Goal: Task Accomplishment & Management: Complete application form

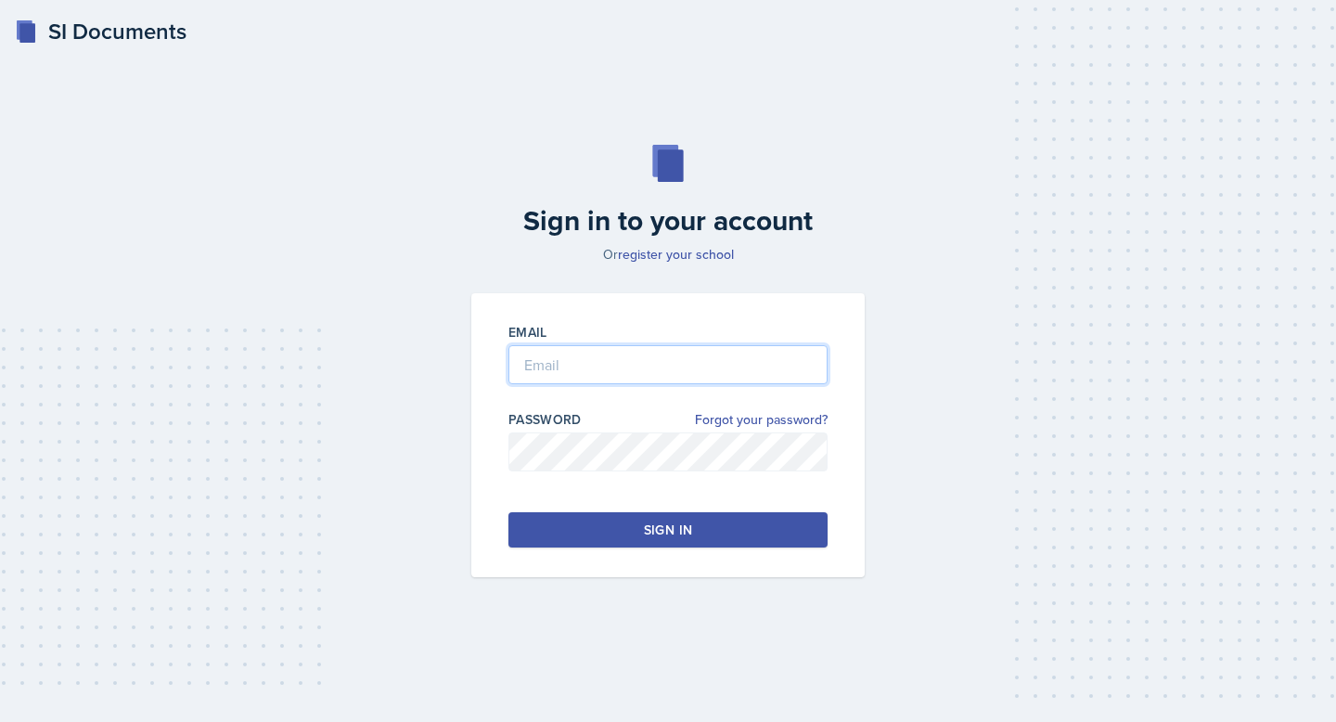
click at [536, 355] on input "email" at bounding box center [667, 364] width 319 height 39
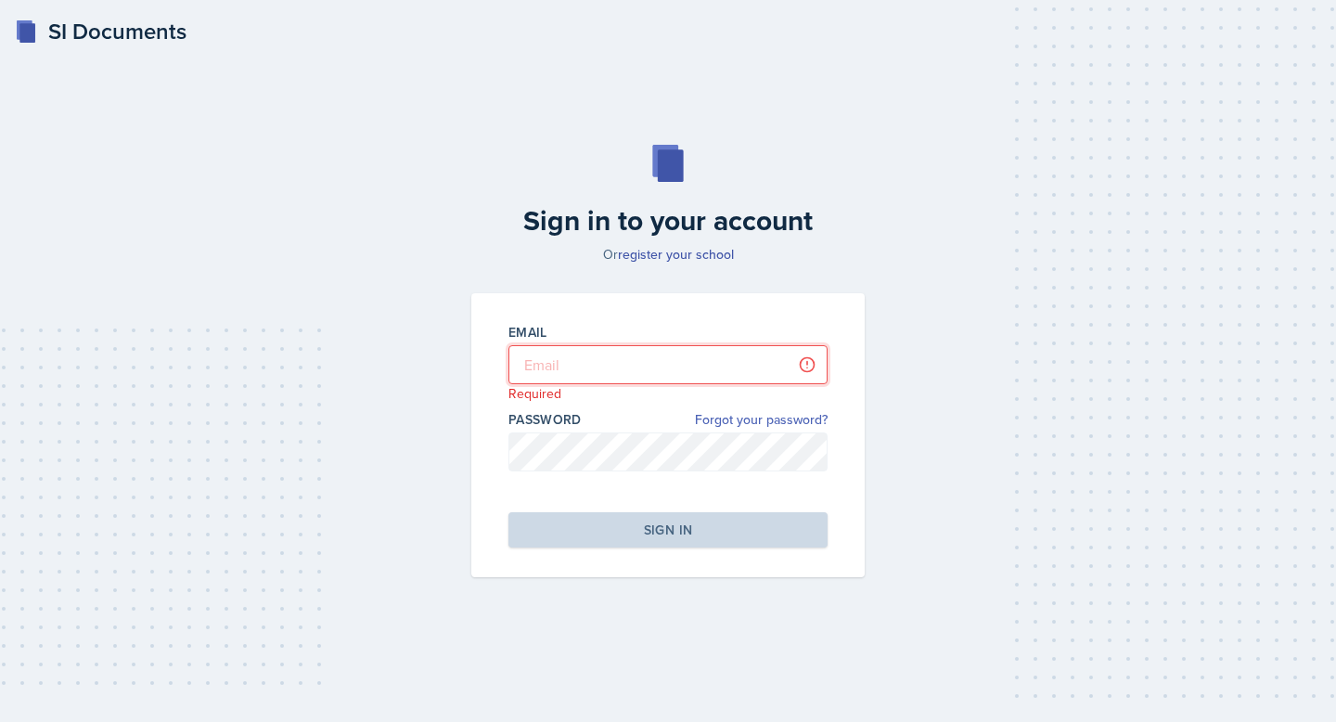
type input "[EMAIL_ADDRESS][PERSON_NAME][DOMAIN_NAME]"
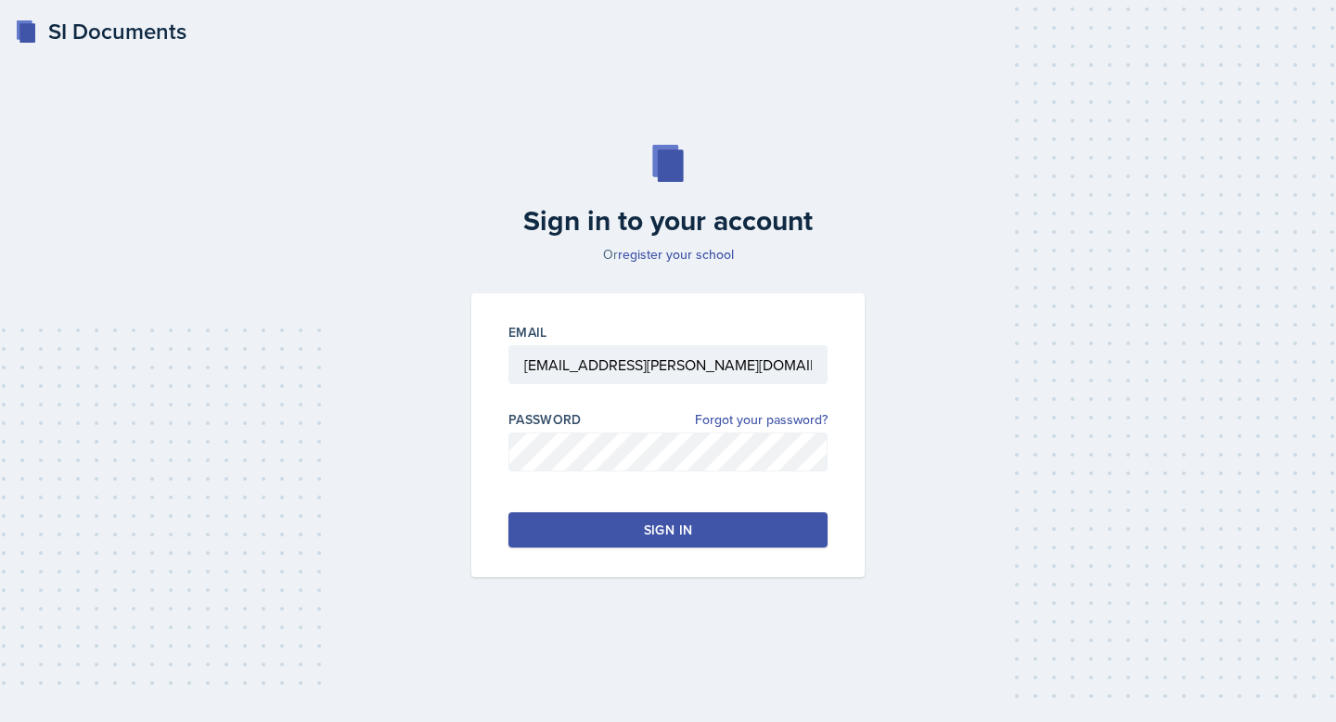
click at [705, 541] on button "Sign in" at bounding box center [667, 529] width 319 height 35
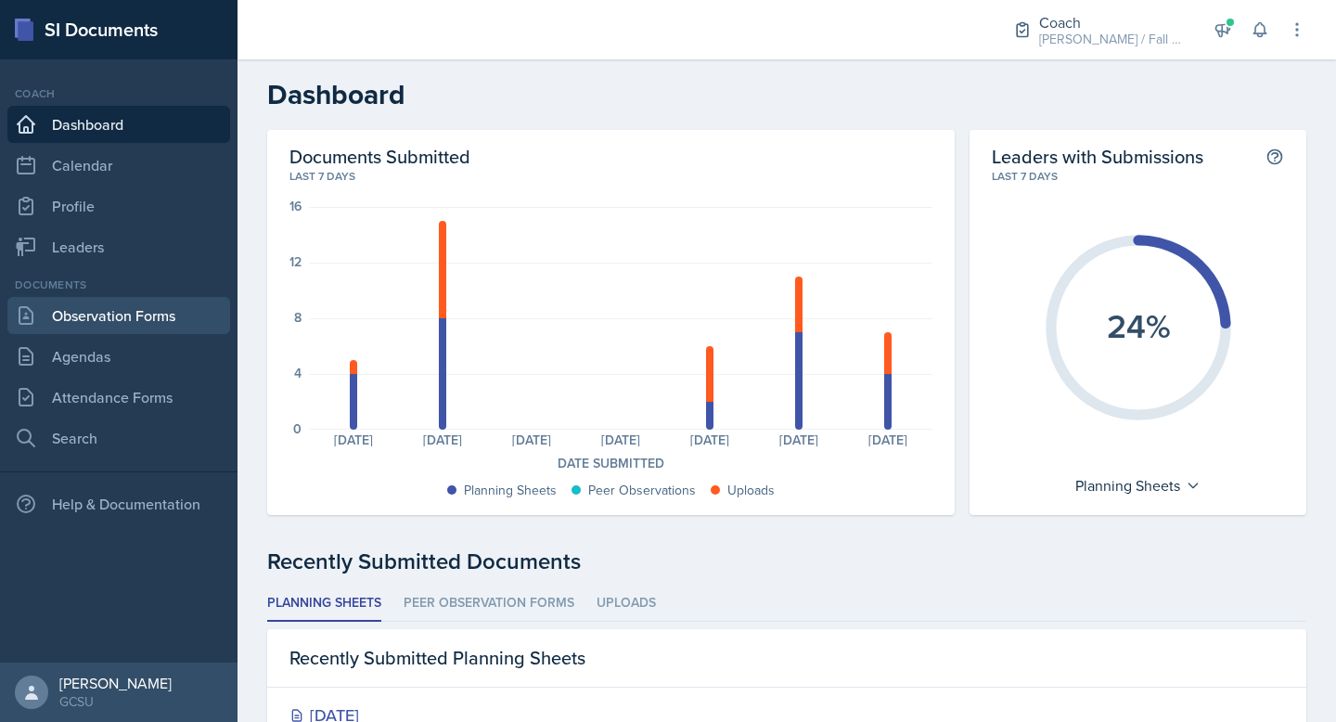
click at [132, 307] on link "Observation Forms" at bounding box center [118, 315] width 223 height 37
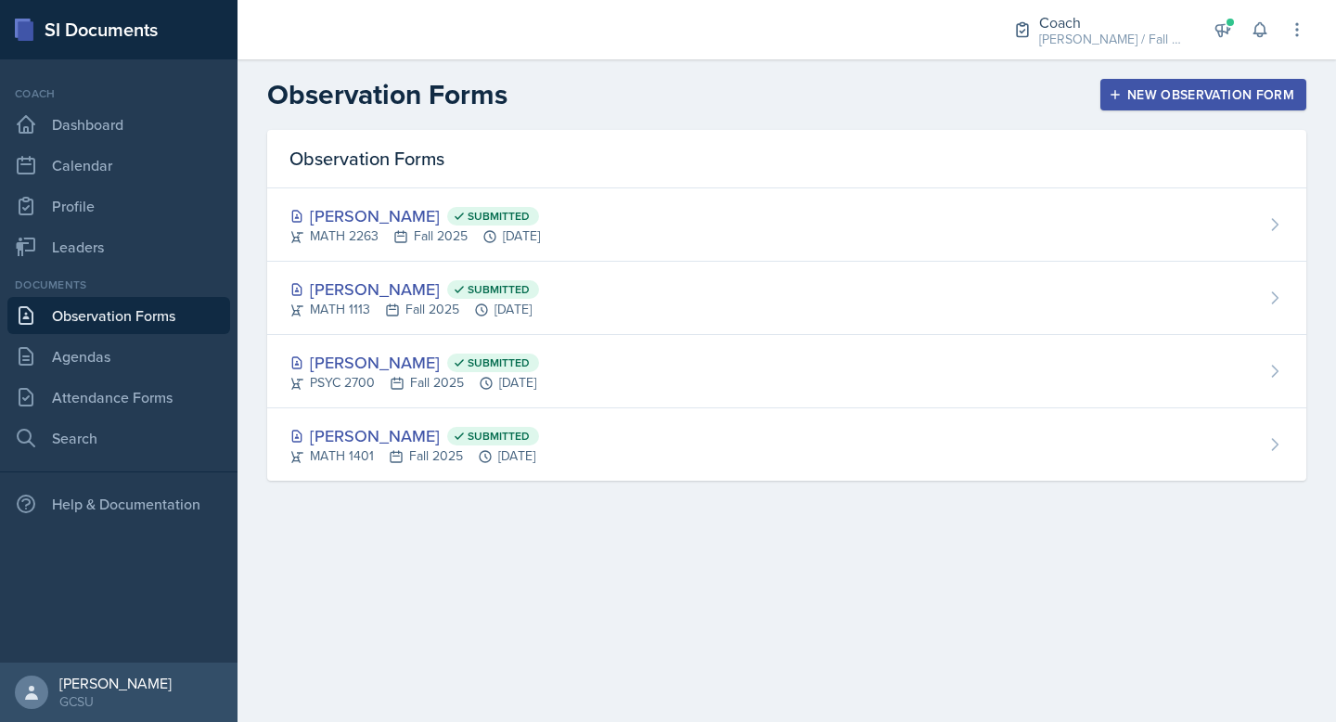
click at [1136, 82] on button "New Observation Form" at bounding box center [1203, 95] width 206 height 32
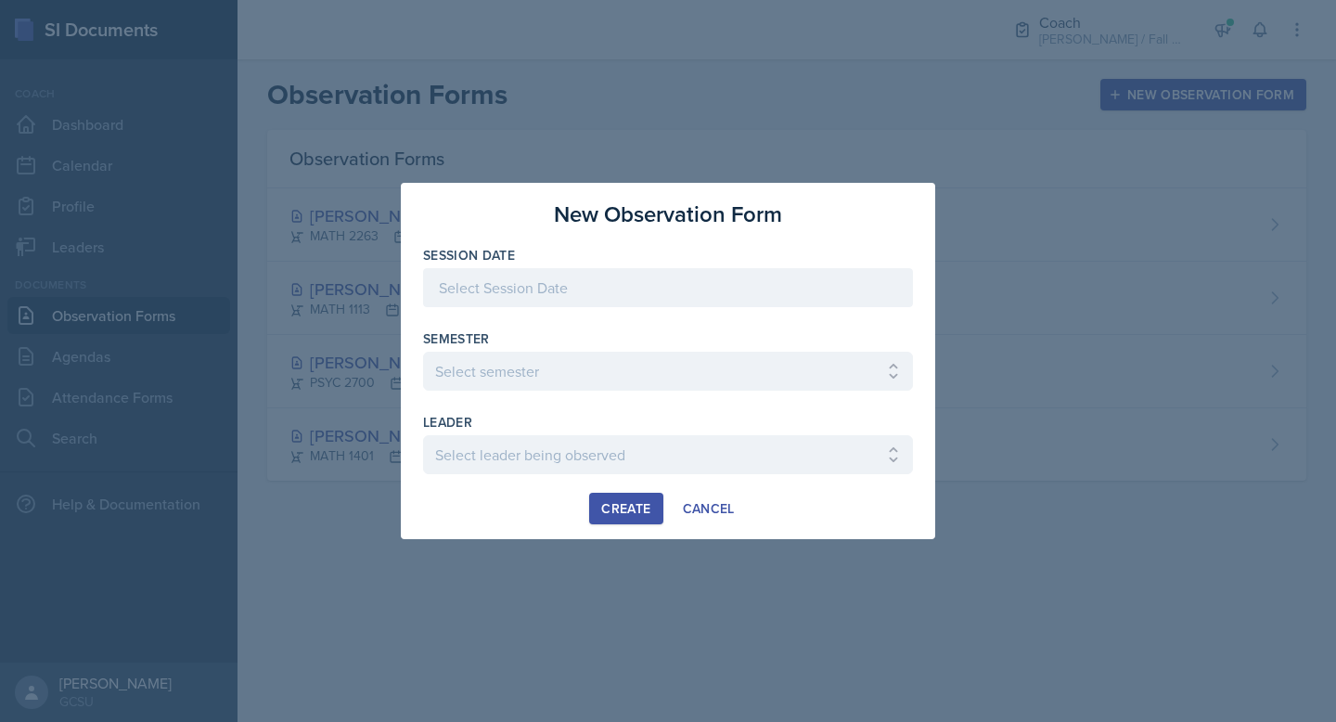
click at [663, 296] on div at bounding box center [668, 287] width 490 height 39
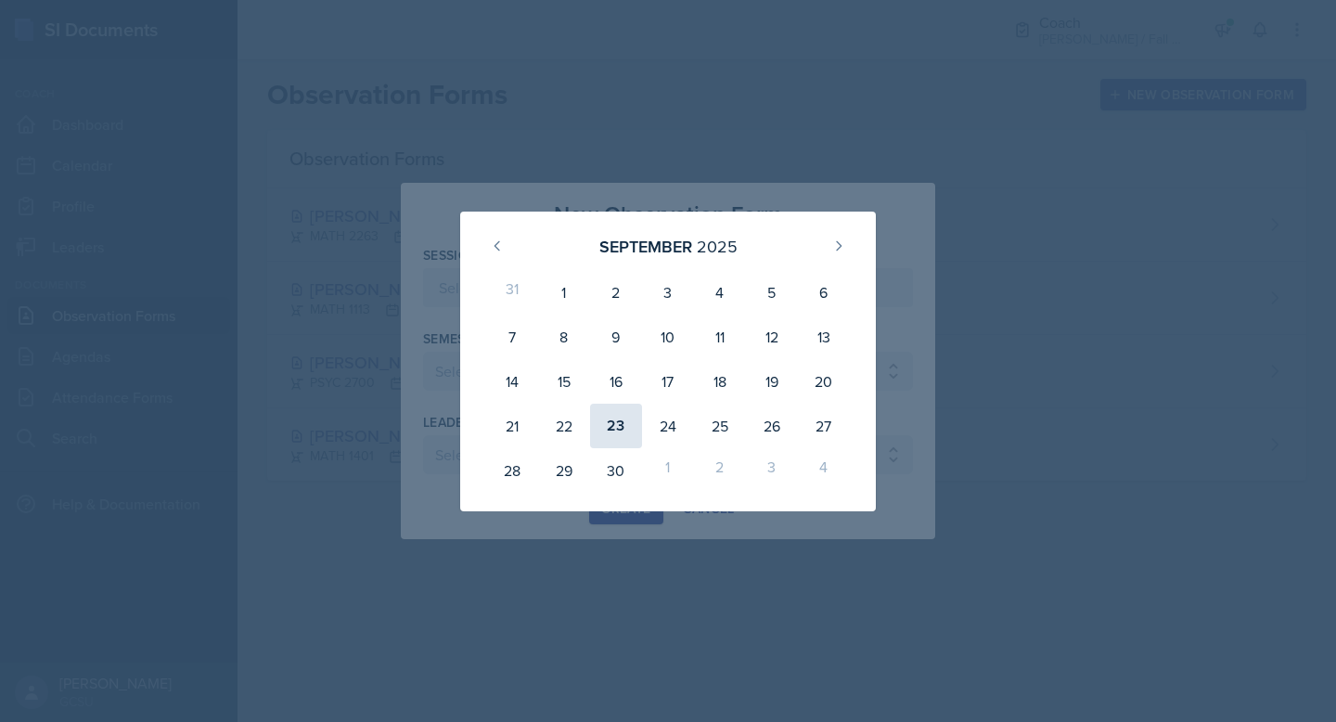
click at [611, 432] on div "23" at bounding box center [616, 426] width 52 height 45
type input "[DATE]"
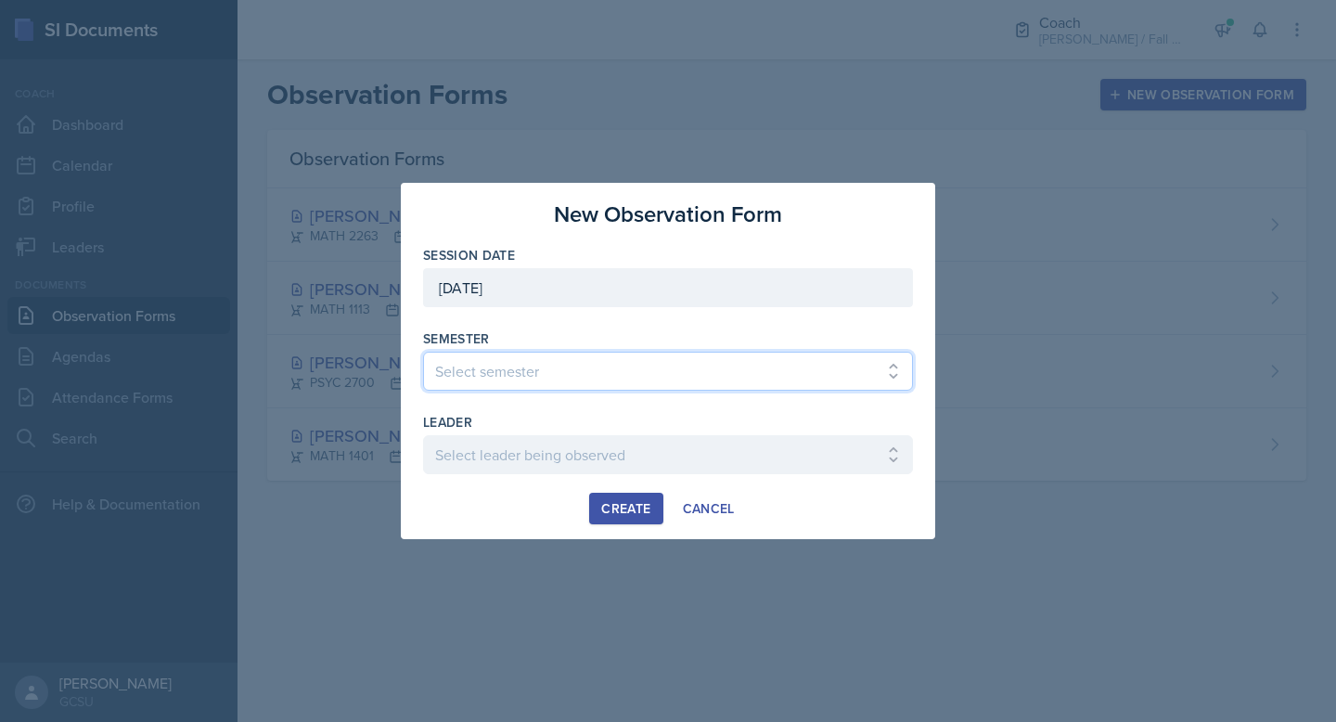
click at [537, 359] on select "Select semester All Spring 2020 Fall 2023 Spring 2019 Spring 2018 Fall 2017 Spr…" at bounding box center [668, 371] width 490 height 39
select select "986fdc3e-2246-4ffd-9cb8-78666de4ebed"
click at [423, 352] on select "Select semester All Spring 2020 Fall 2023 Spring 2019 Spring 2018 Fall 2017 Spr…" at bounding box center [668, 371] width 490 height 39
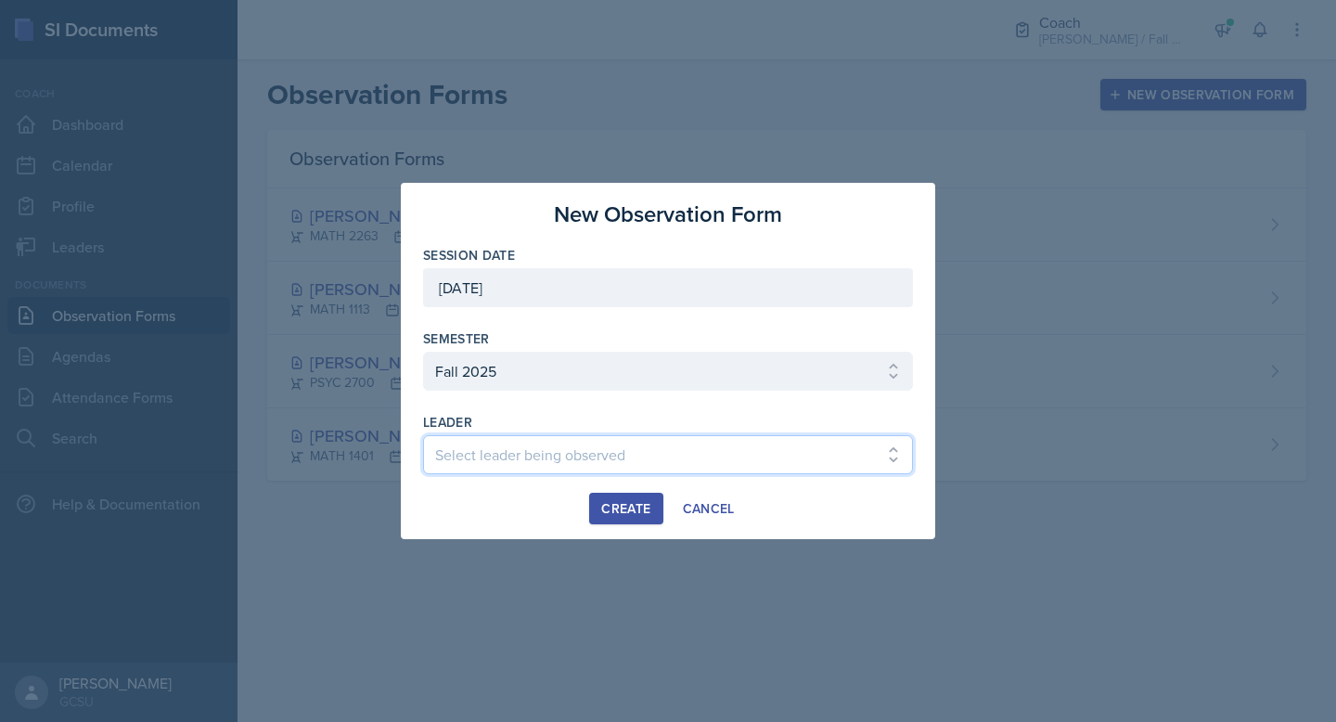
click at [514, 461] on select "Select leader being observed [PERSON_NAME] [PERSON_NAME] / CHEM 1211 / [PERSON_…" at bounding box center [668, 454] width 490 height 39
click at [578, 460] on select "Select leader being observed [PERSON_NAME] [PERSON_NAME] / CHEM 1211 / [PERSON_…" at bounding box center [668, 454] width 490 height 39
select select "2e948ebe-4e89-4152-b4e6-7507678ccec5"
click at [423, 435] on select "Select leader being observed [PERSON_NAME] [PERSON_NAME] / CHEM 1211 / [PERSON_…" at bounding box center [668, 454] width 490 height 39
click at [627, 505] on div "Create" at bounding box center [625, 508] width 49 height 15
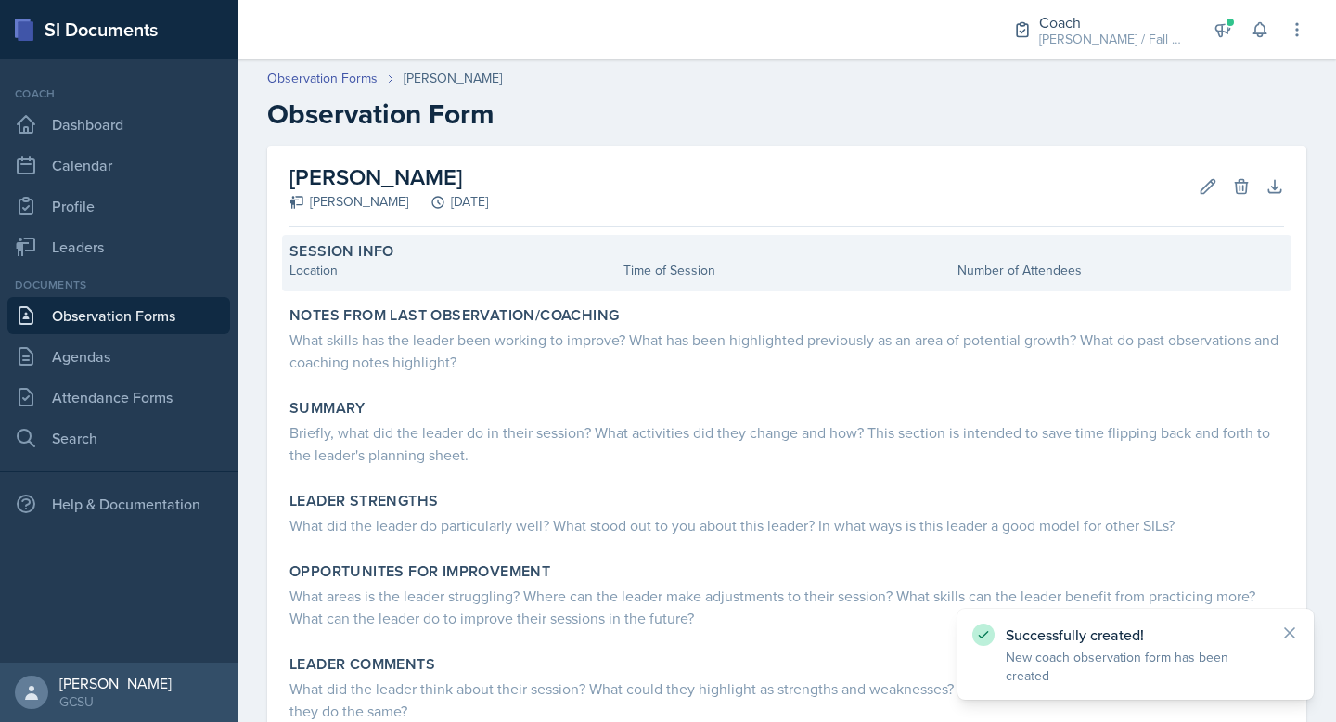
click at [403, 276] on div "Location" at bounding box center [452, 270] width 327 height 19
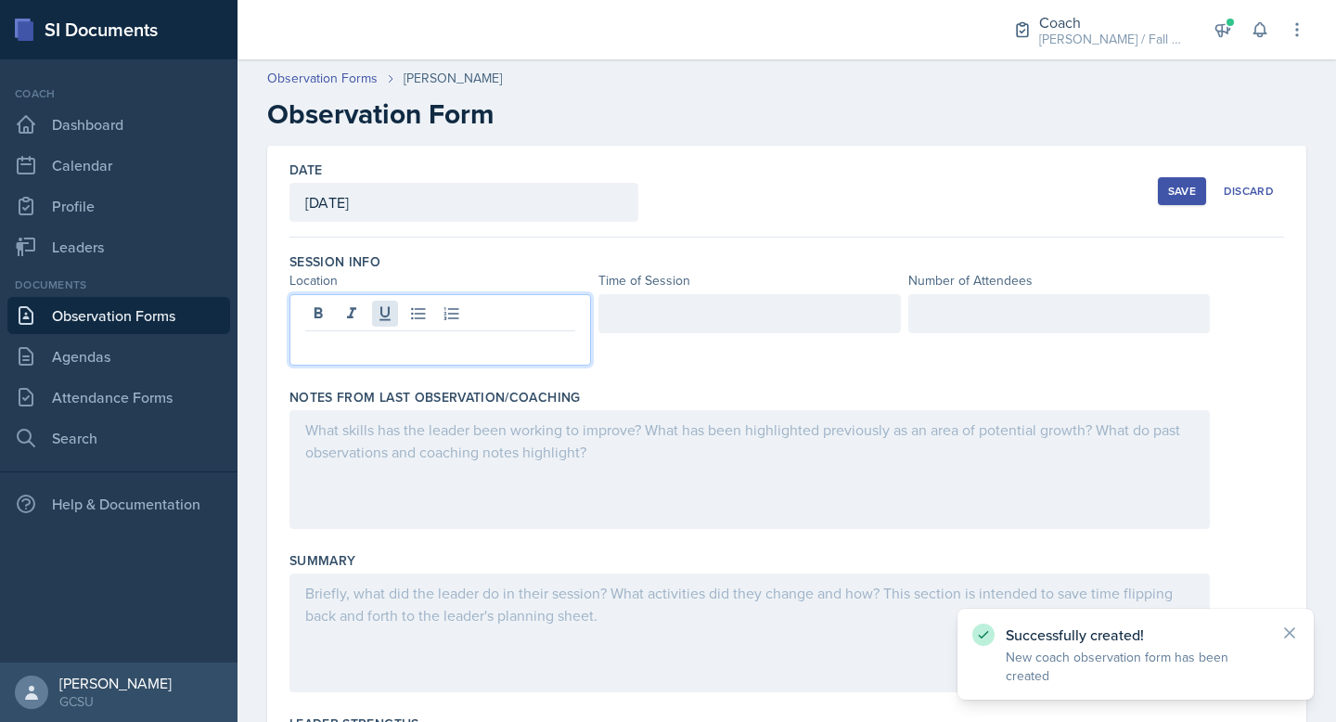
click at [373, 314] on div at bounding box center [440, 329] width 302 height 71
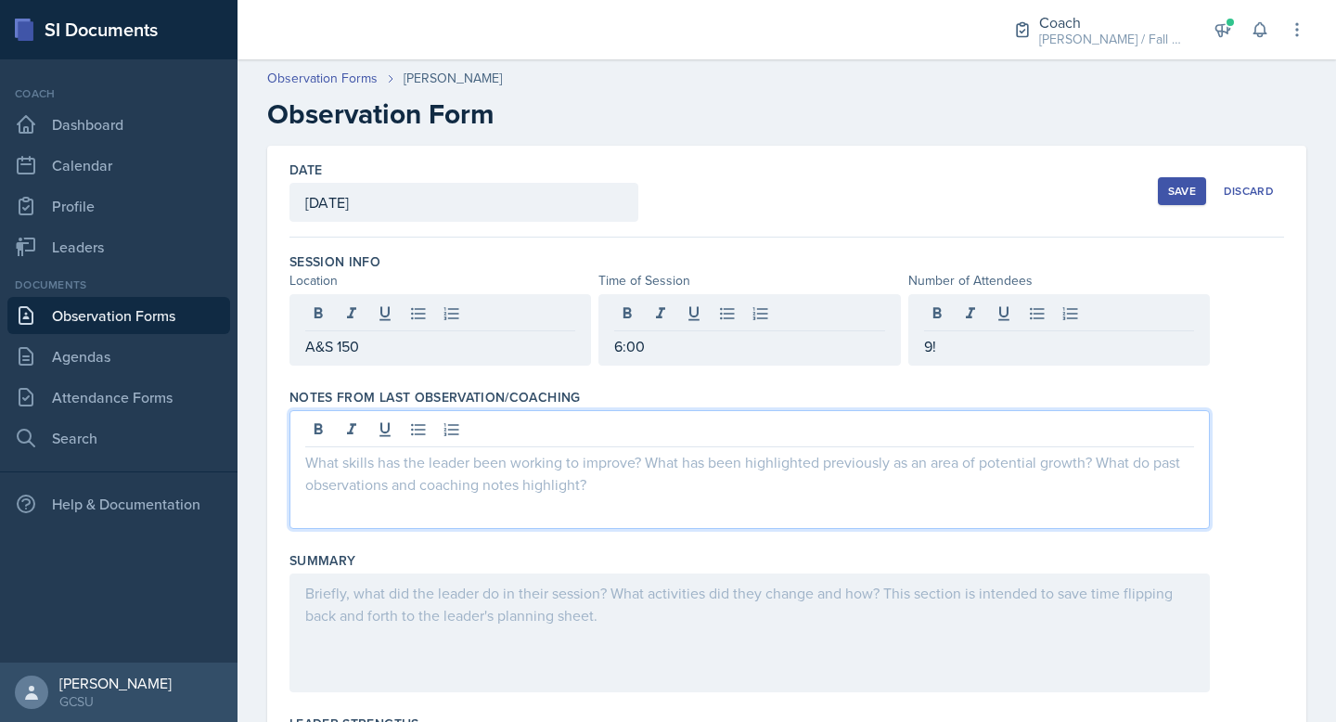
click at [1012, 346] on p "9!" at bounding box center [1059, 346] width 270 height 22
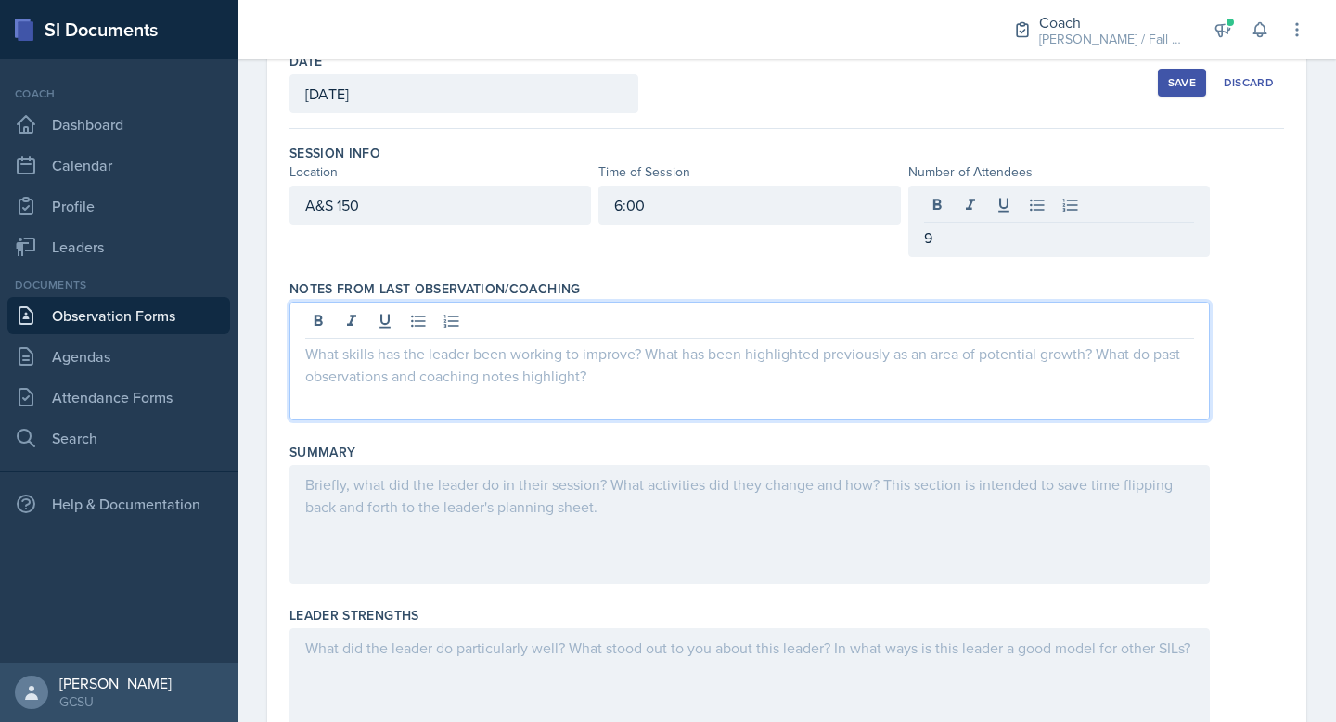
scroll to position [112, 0]
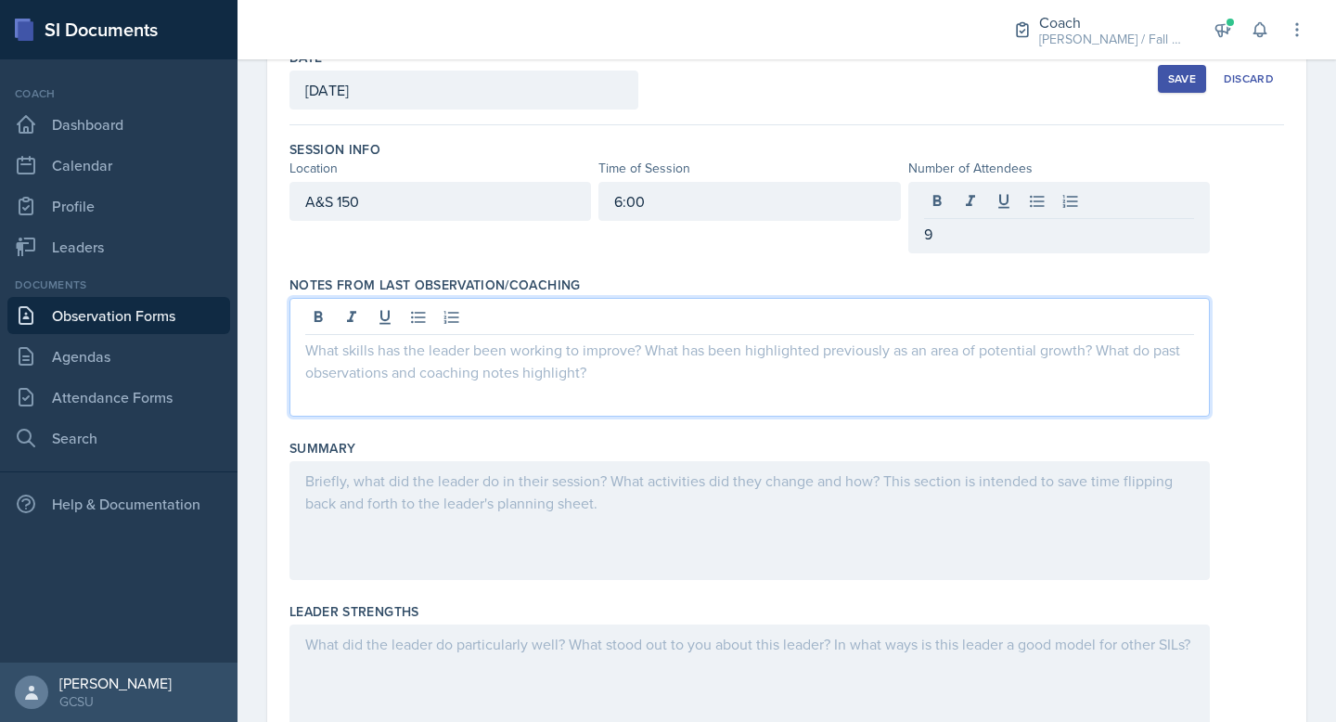
click at [980, 234] on p "9" at bounding box center [1059, 234] width 270 height 22
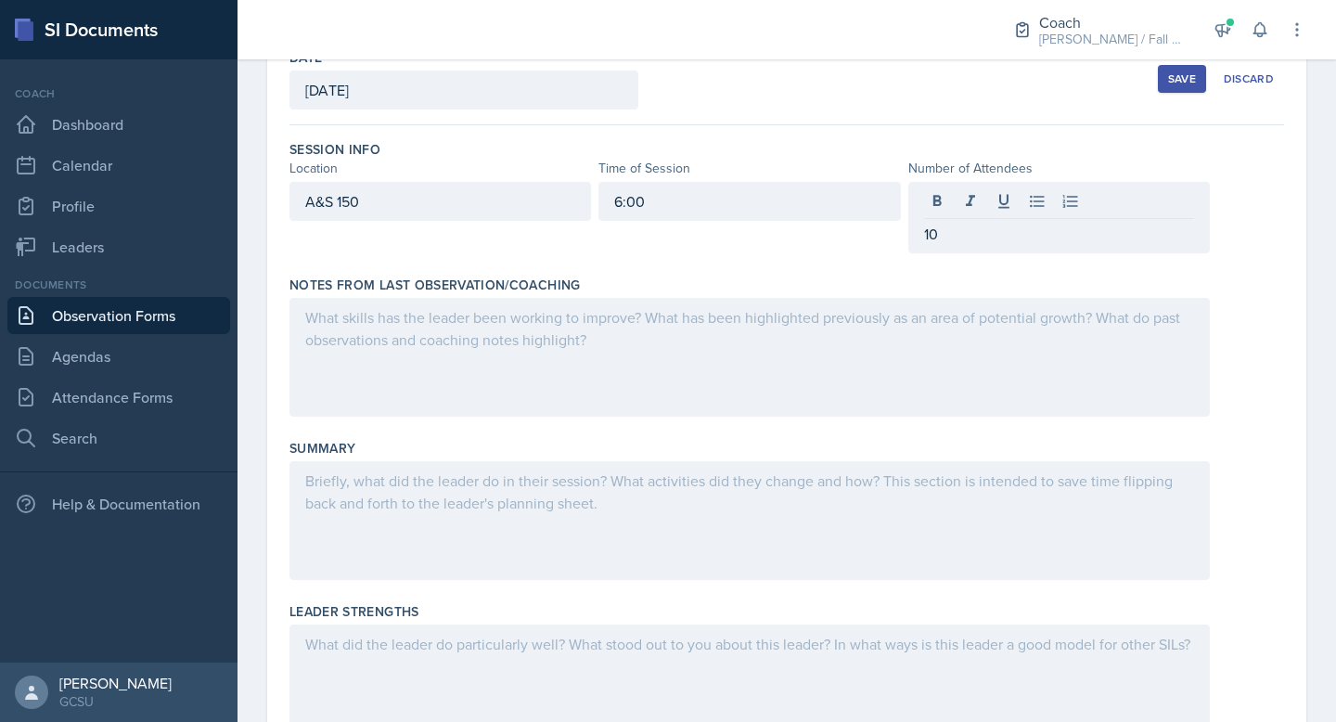
click at [740, 374] on div at bounding box center [749, 357] width 920 height 119
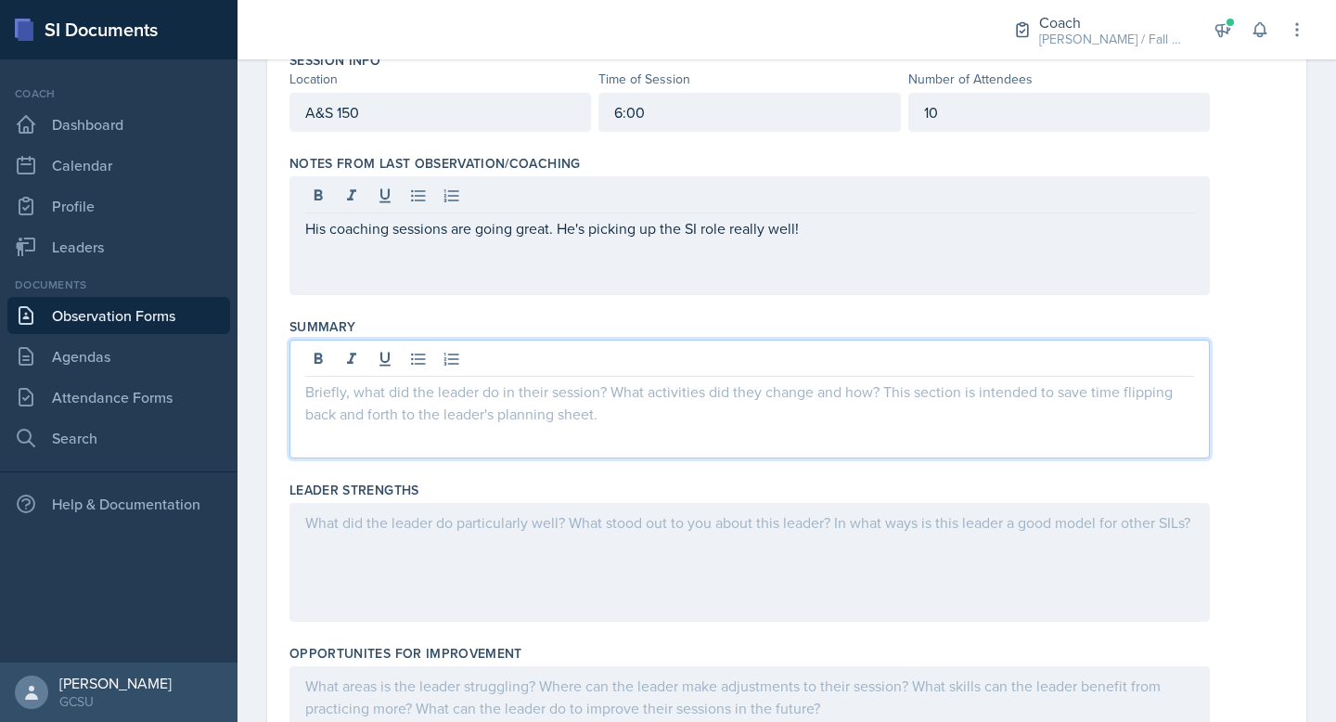
scroll to position [202, 0]
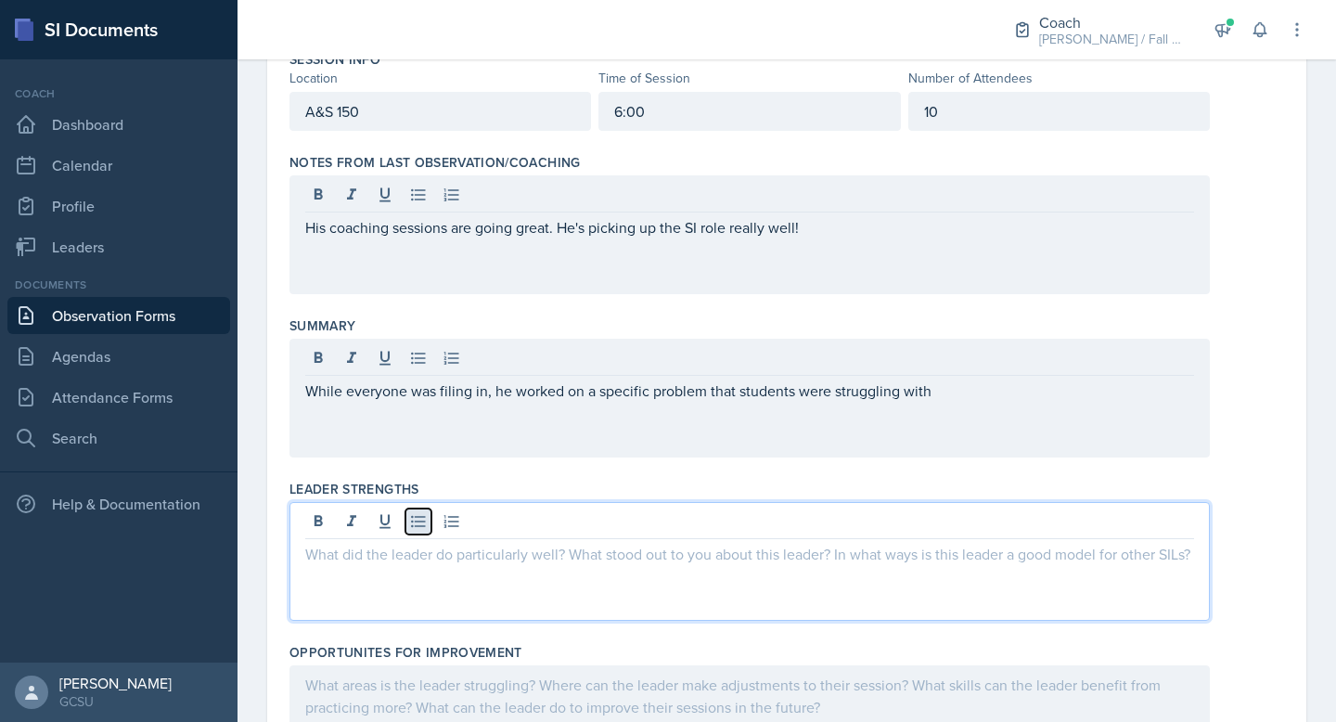
click at [418, 517] on icon at bounding box center [418, 522] width 14 height 12
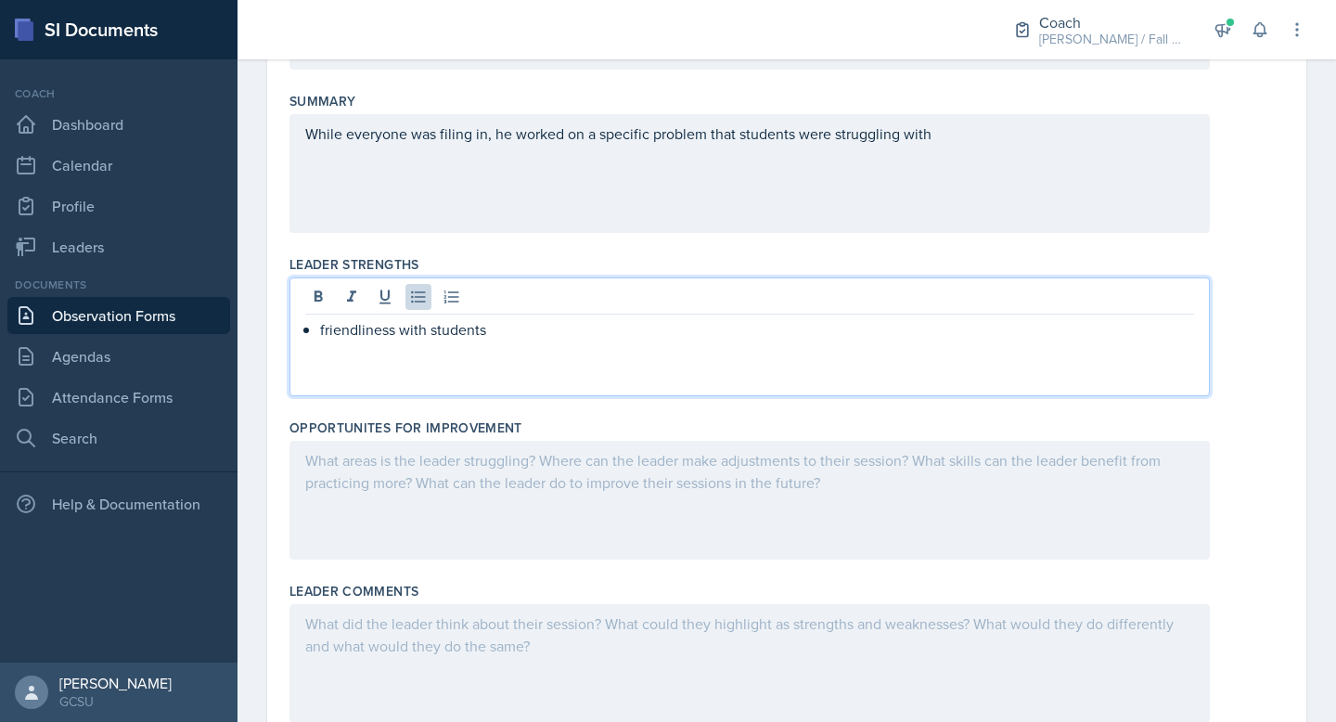
scroll to position [428, 0]
drag, startPoint x: 350, startPoint y: 327, endPoint x: 523, endPoint y: 328, distance: 173.5
click at [523, 328] on p "friendliness with students" at bounding box center [757, 328] width 874 height 22
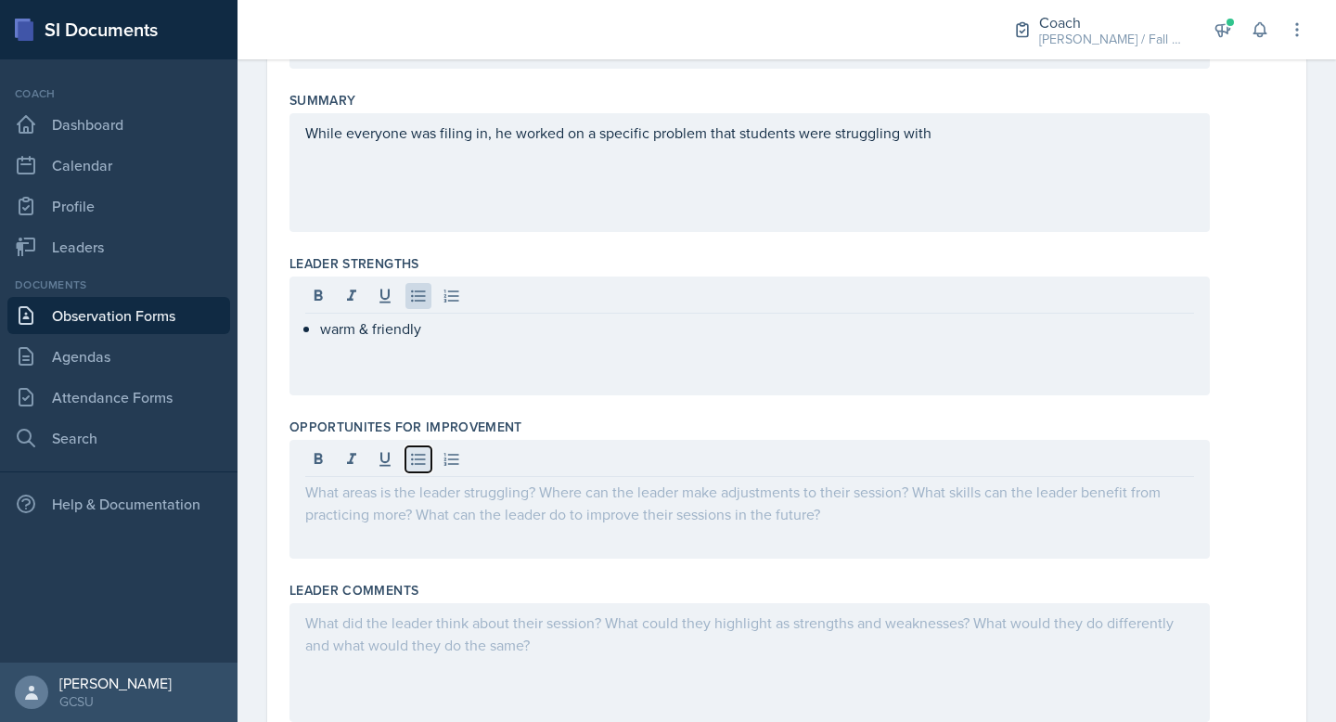
click at [419, 462] on icon at bounding box center [418, 459] width 19 height 19
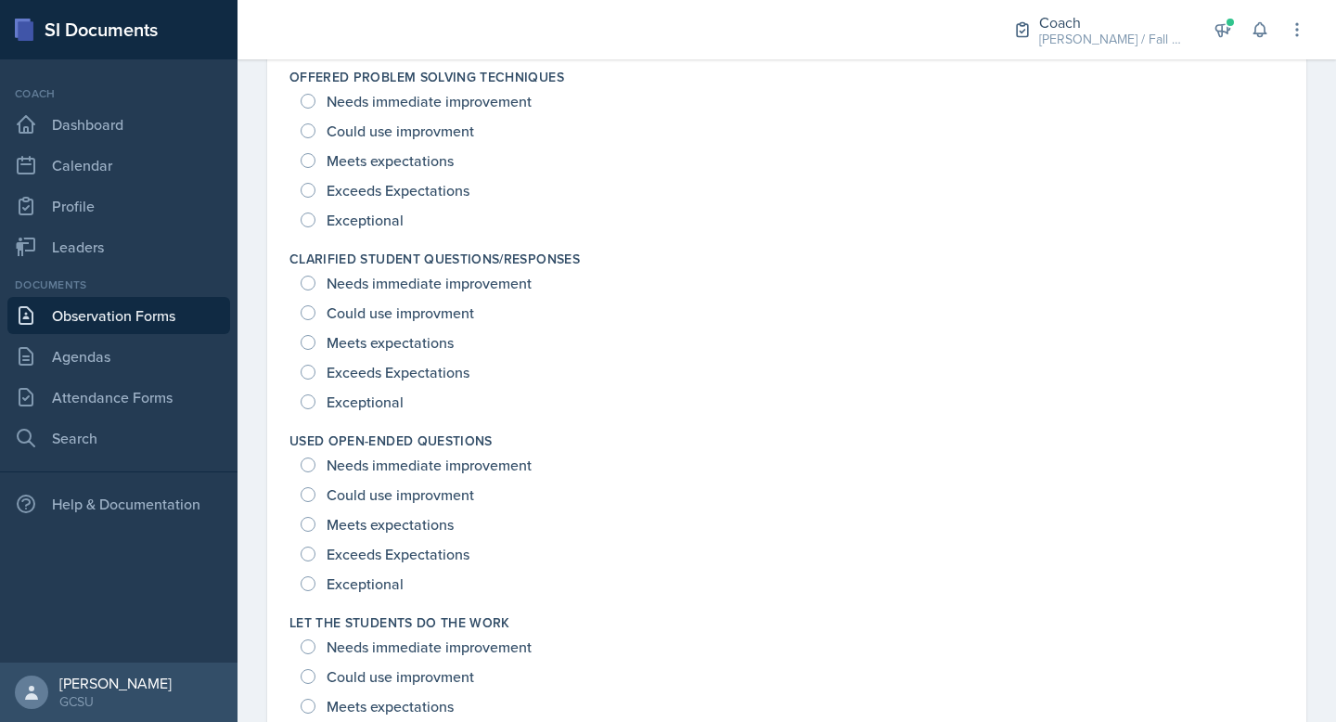
scroll to position [1452, 0]
click at [345, 399] on span "Exceptional" at bounding box center [365, 399] width 77 height 19
click at [315, 399] on input "Exceptional" at bounding box center [308, 399] width 15 height 15
radio input "true"
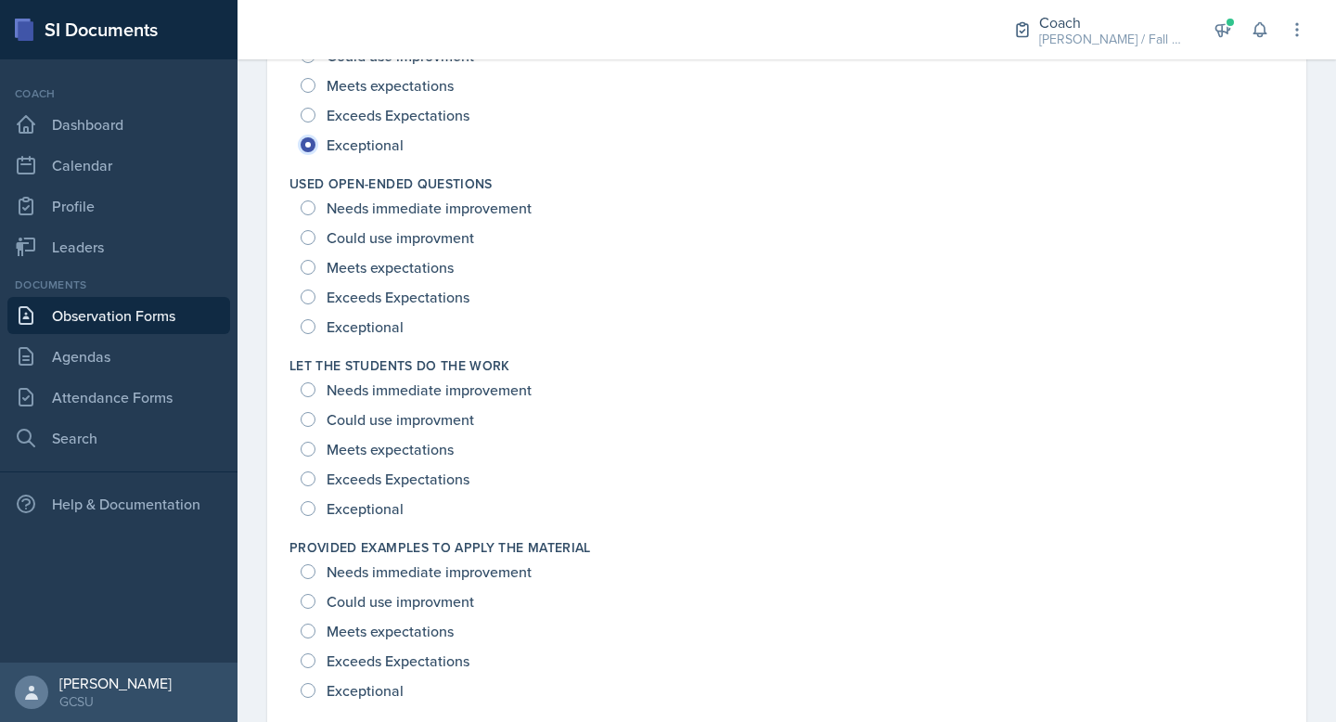
scroll to position [1707, 0]
click at [333, 512] on span "Exceptional" at bounding box center [365, 507] width 77 height 19
click at [315, 512] on input "Exceptional" at bounding box center [308, 507] width 15 height 15
radio input "true"
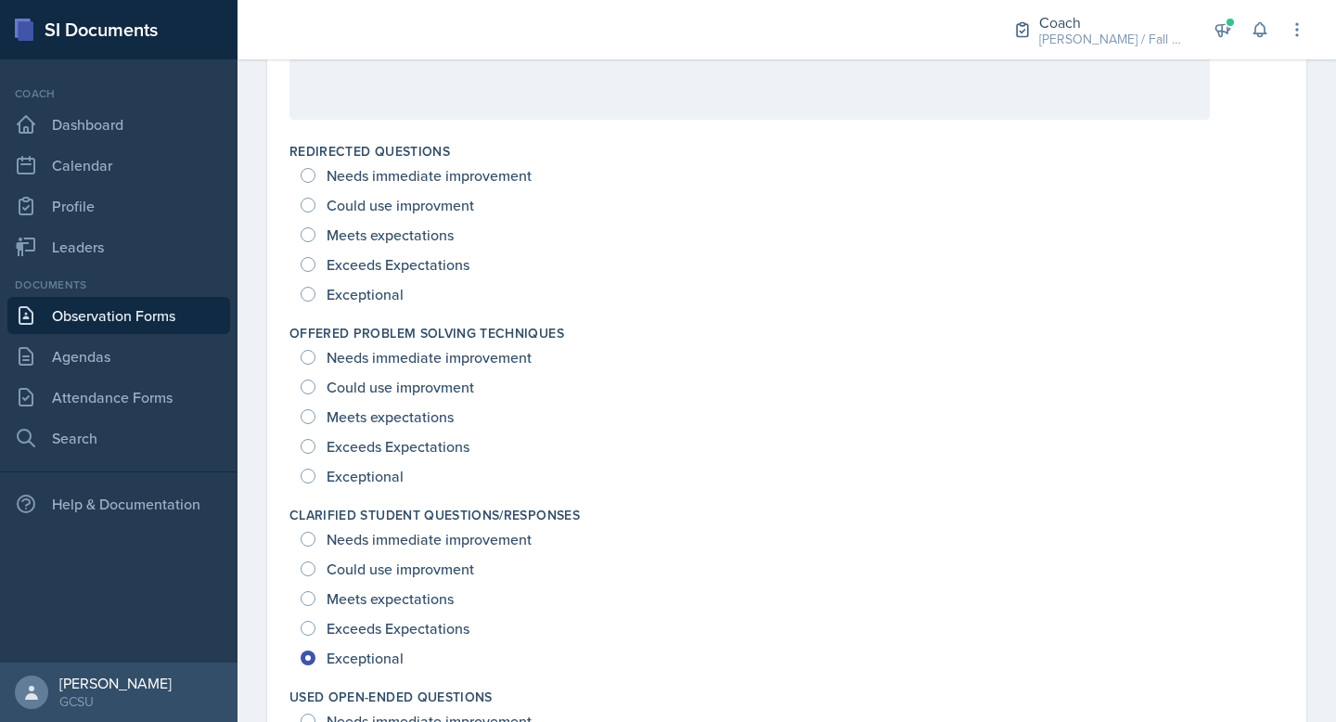
scroll to position [1191, 0]
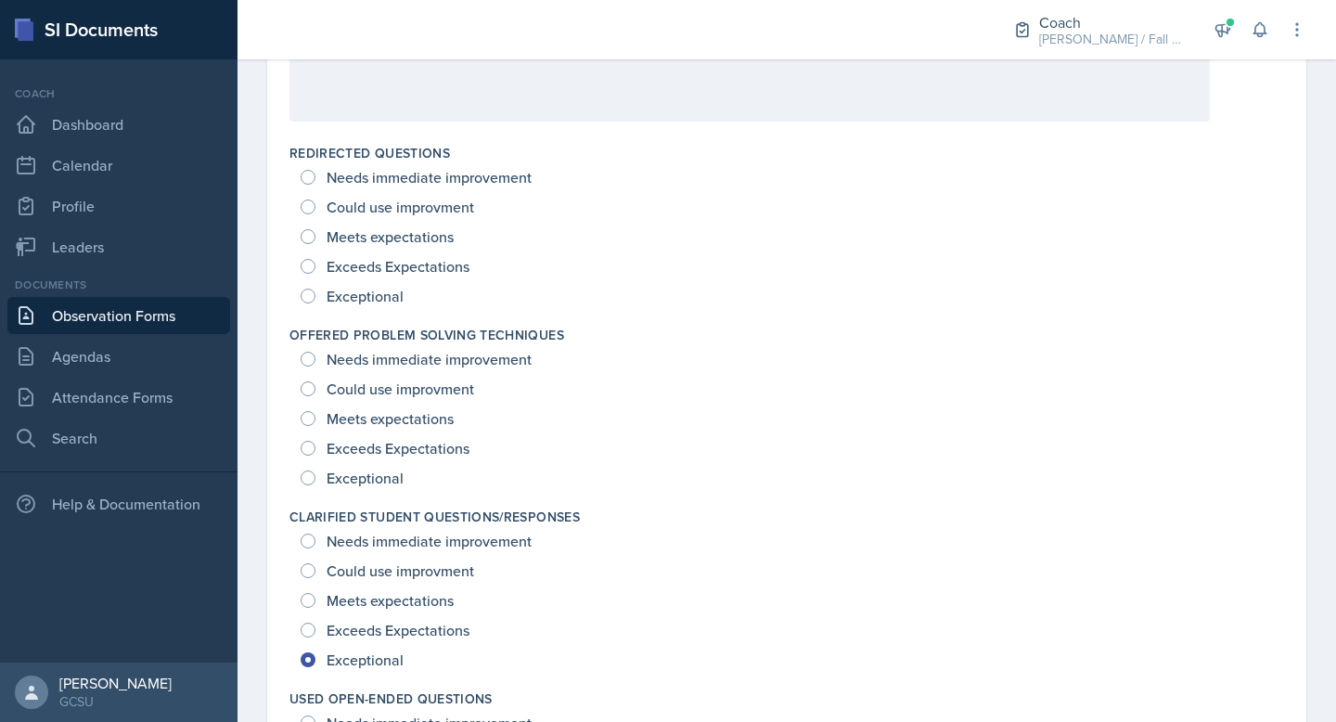
click at [371, 298] on span "Exceptional" at bounding box center [365, 296] width 77 height 19
click at [315, 298] on input "Exceptional" at bounding box center [308, 296] width 15 height 15
radio input "true"
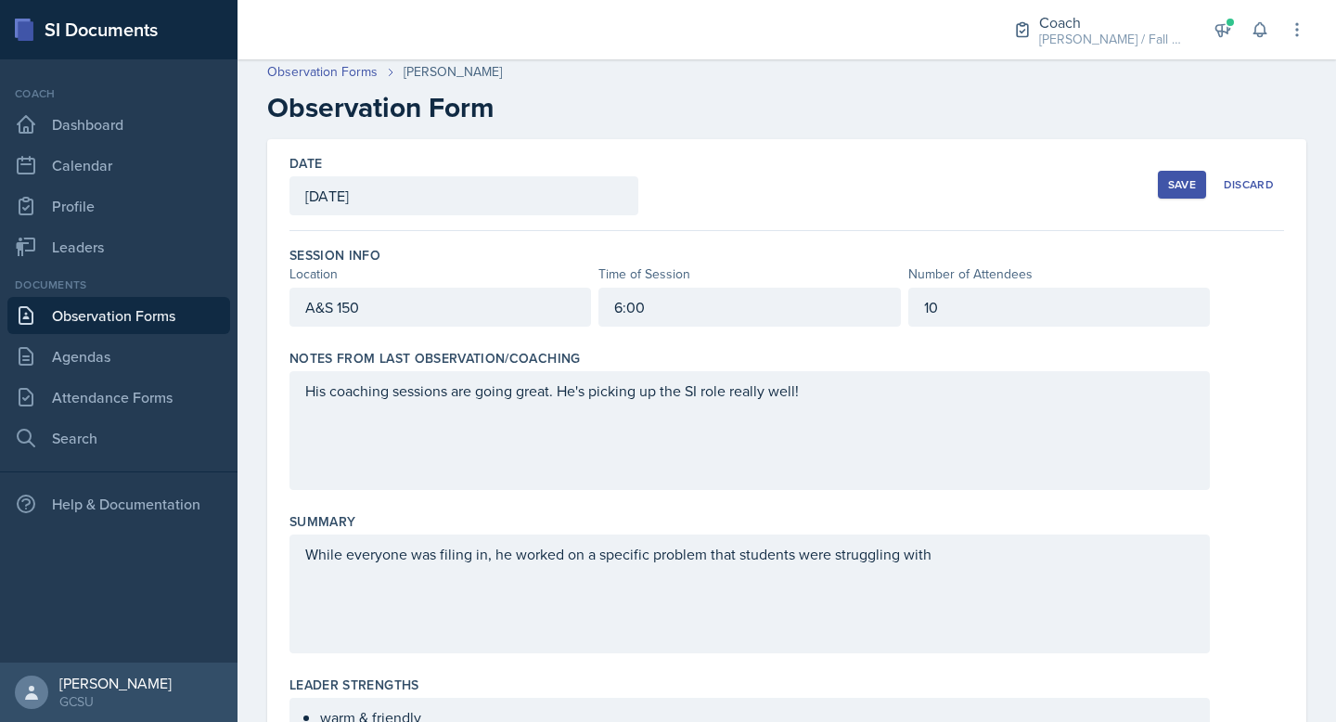
scroll to position [0, 0]
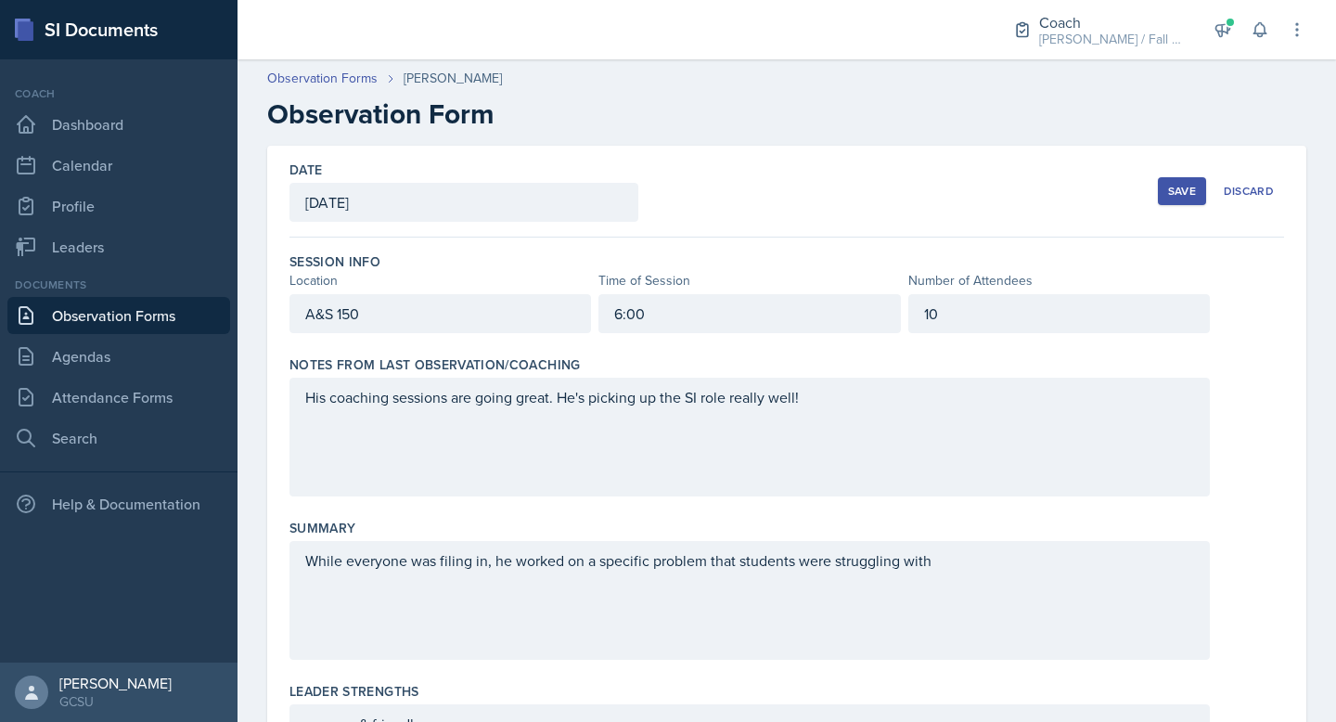
click at [1175, 181] on button "Save" at bounding box center [1182, 191] width 48 height 28
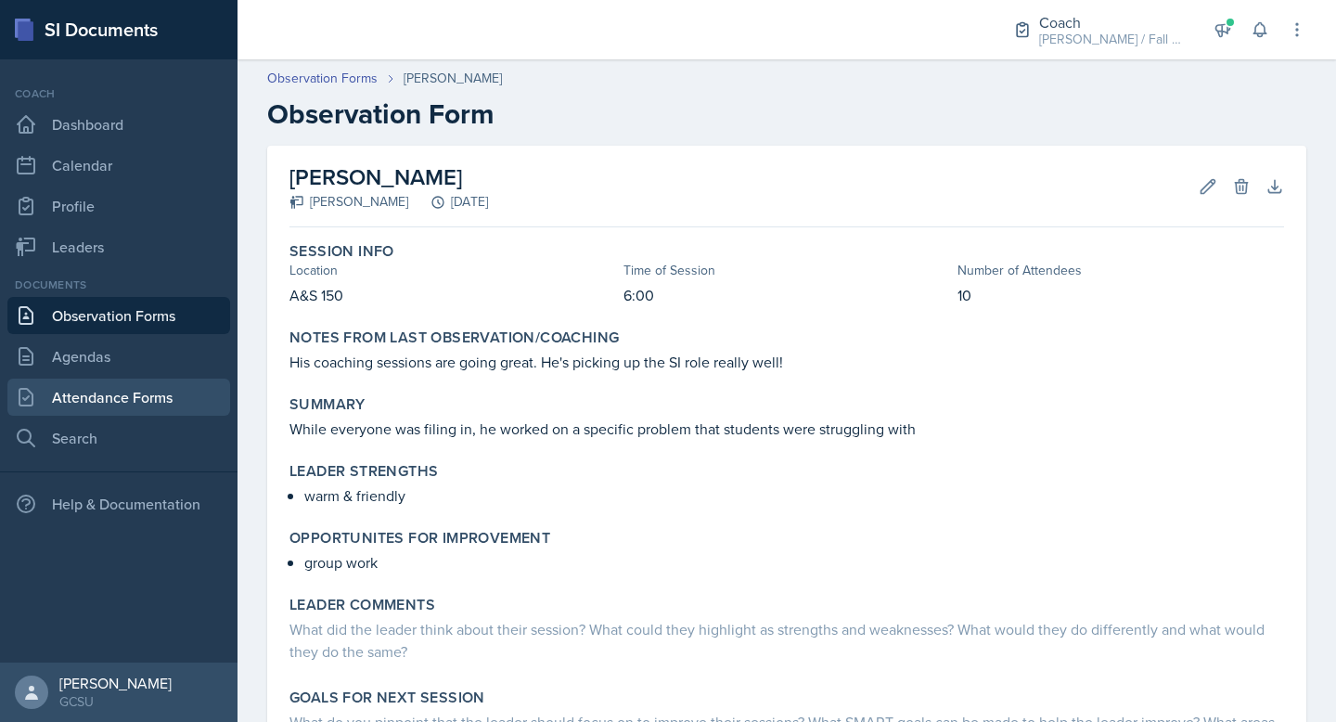
click at [122, 398] on link "Attendance Forms" at bounding box center [118, 397] width 223 height 37
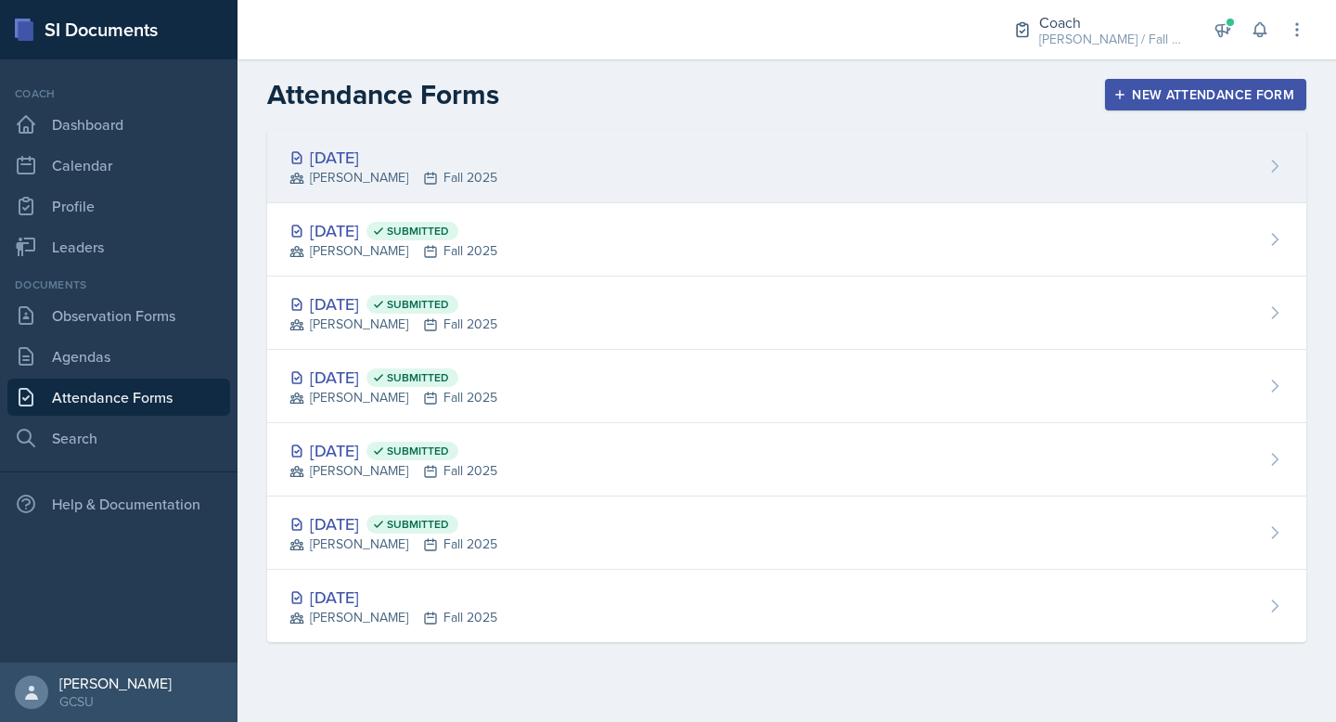
click at [567, 168] on div "[DATE] [PERSON_NAME] Fall 2025" at bounding box center [786, 166] width 1039 height 73
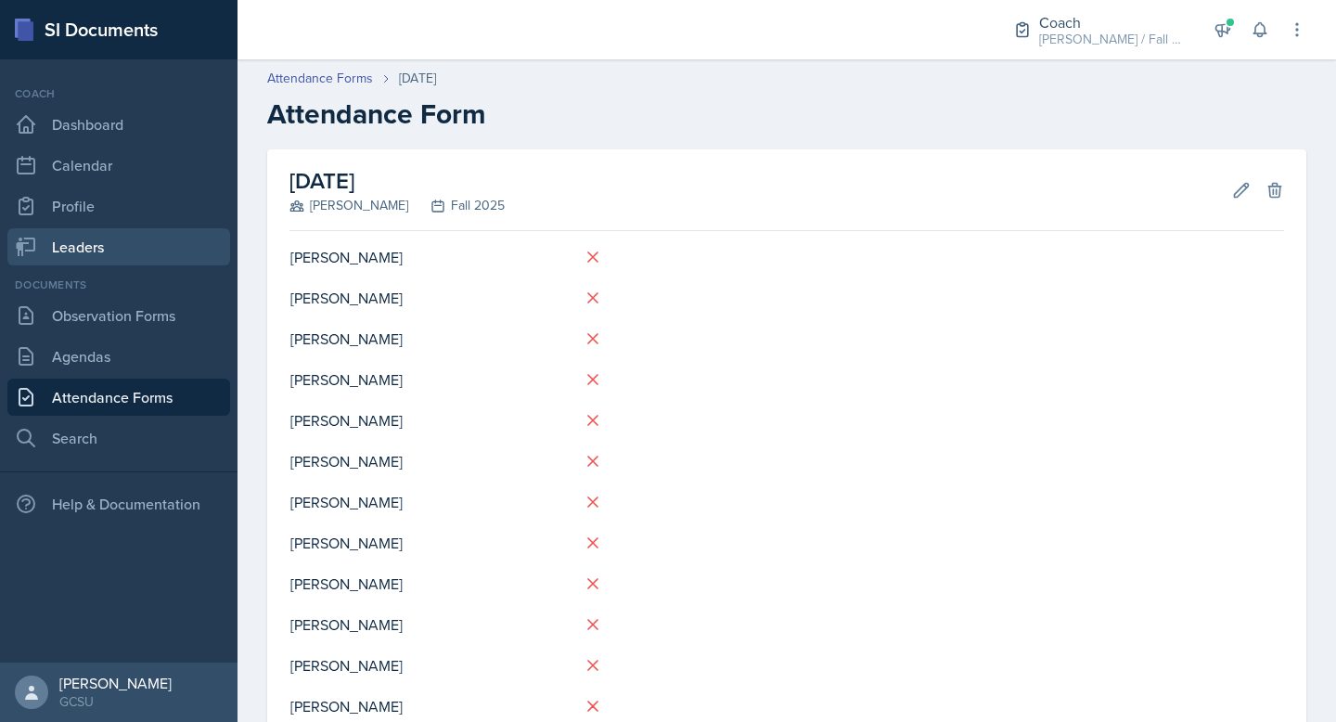
click at [123, 241] on link "Leaders" at bounding box center [118, 246] width 223 height 37
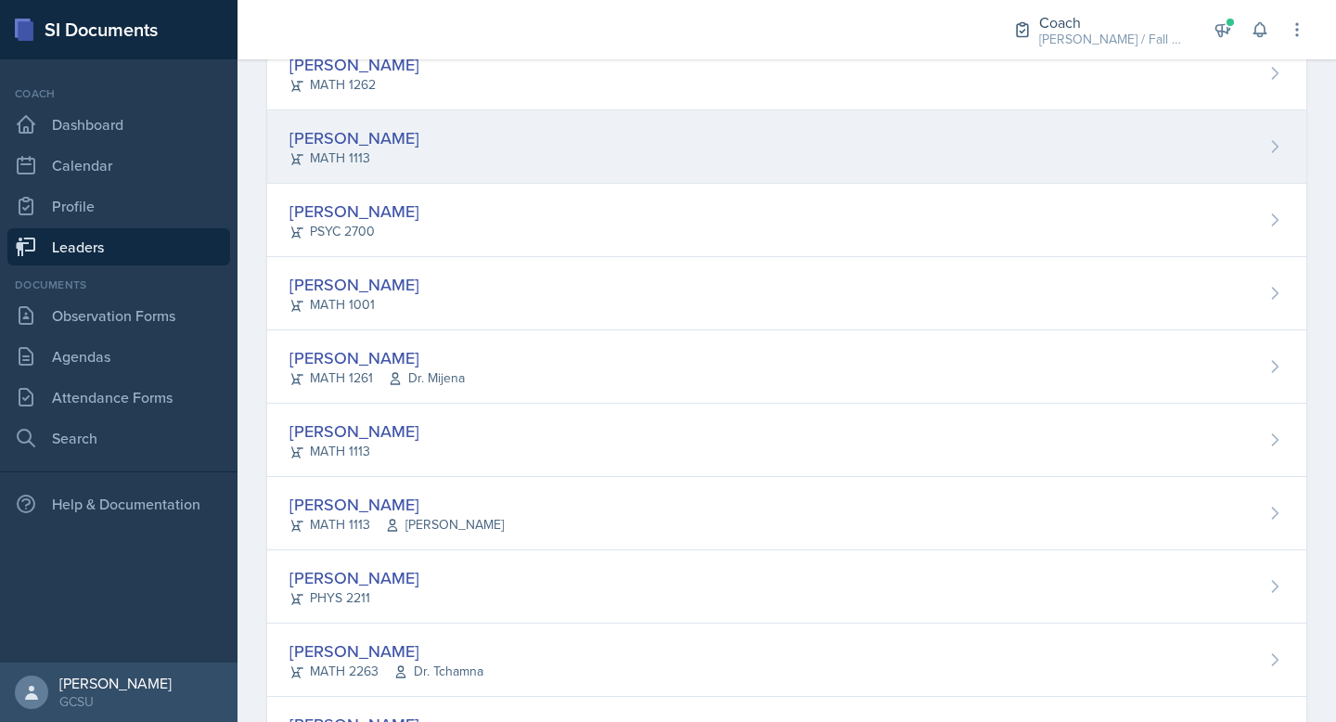
scroll to position [662, 0]
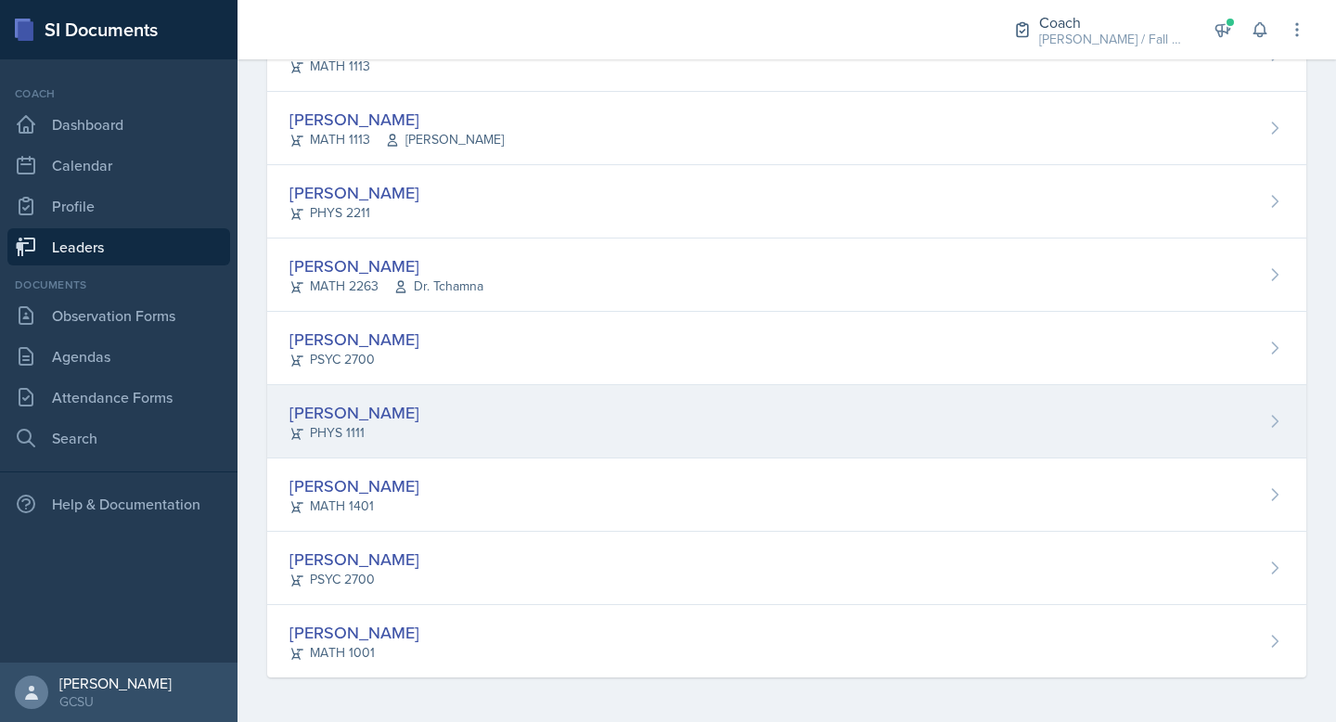
click at [380, 430] on div "PHYS 1111" at bounding box center [354, 432] width 130 height 19
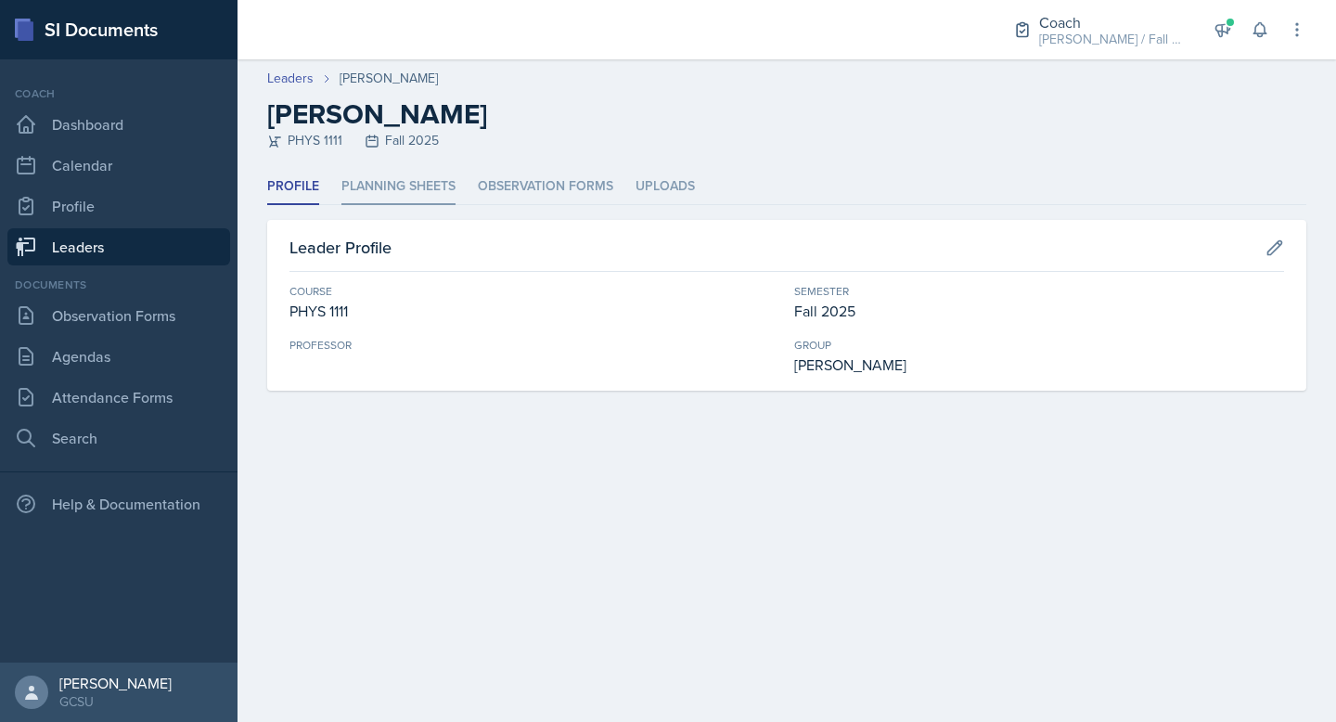
click at [403, 181] on li "Planning Sheets" at bounding box center [398, 187] width 114 height 36
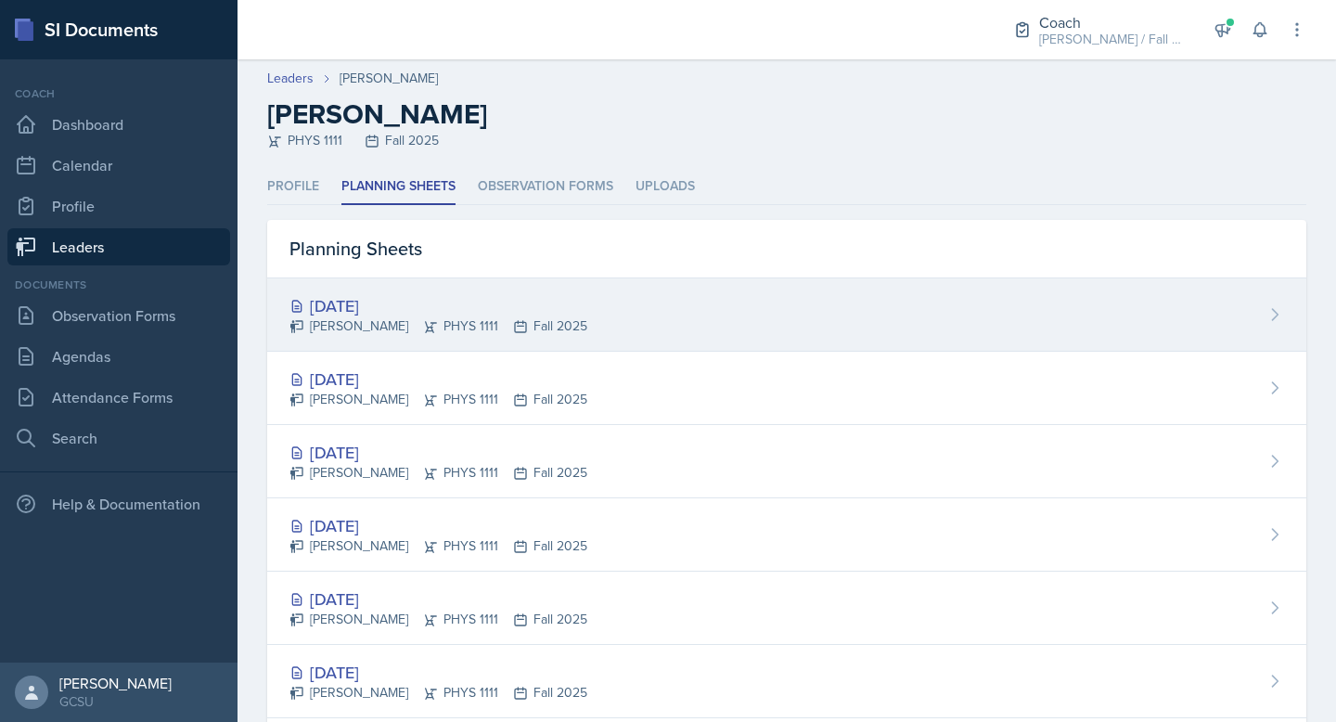
click at [512, 310] on div "[DATE]" at bounding box center [438, 305] width 298 height 25
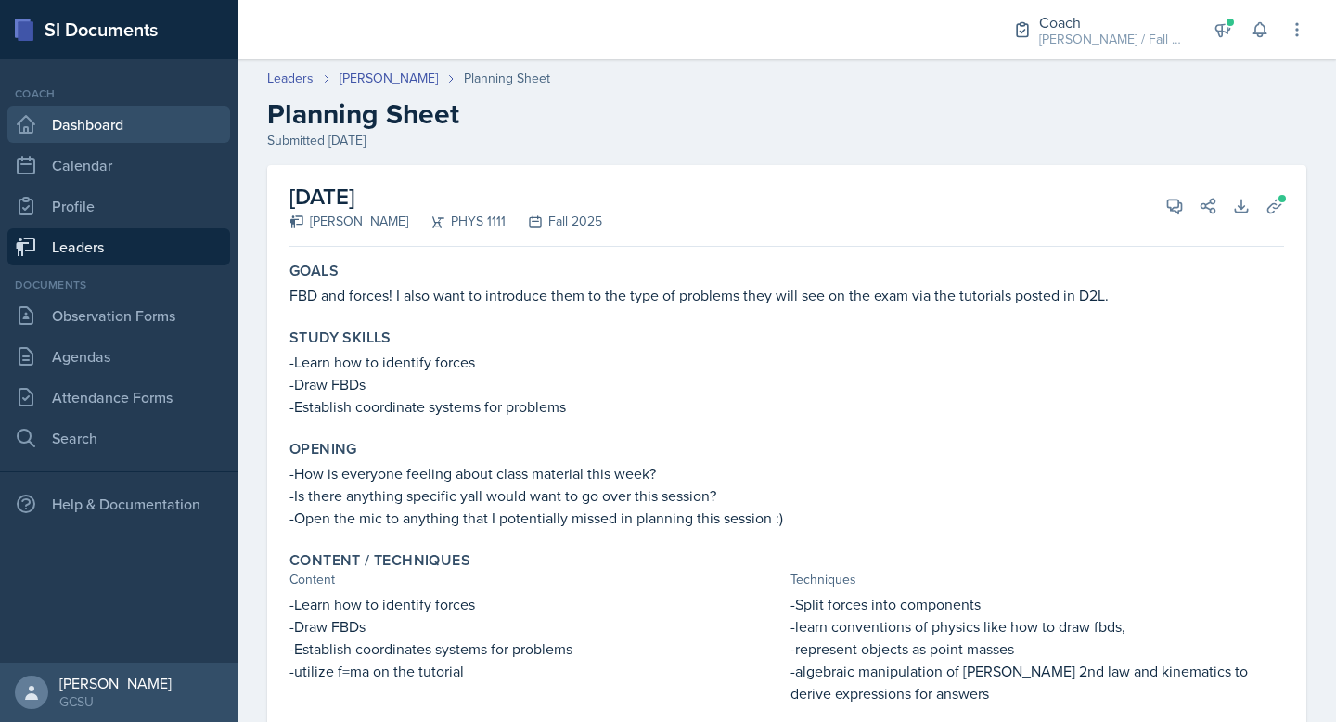
click at [98, 135] on link "Dashboard" at bounding box center [118, 124] width 223 height 37
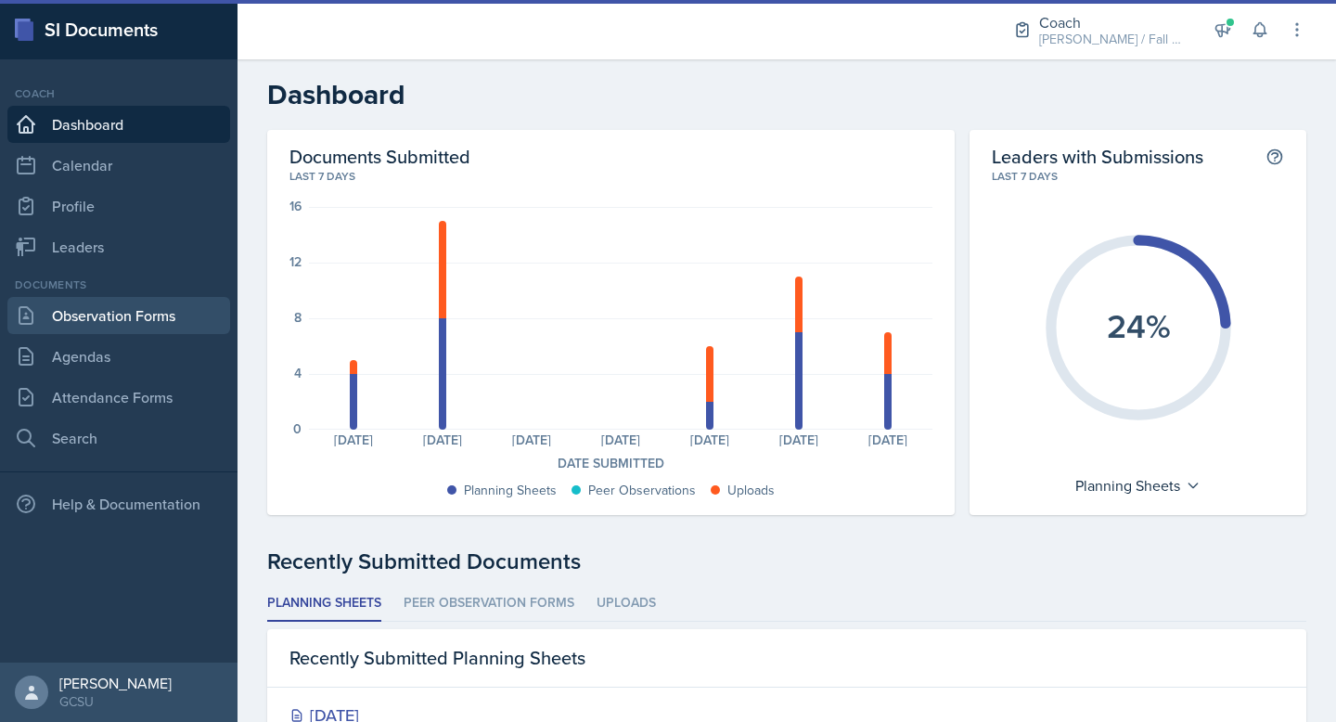
click at [141, 313] on link "Observation Forms" at bounding box center [118, 315] width 223 height 37
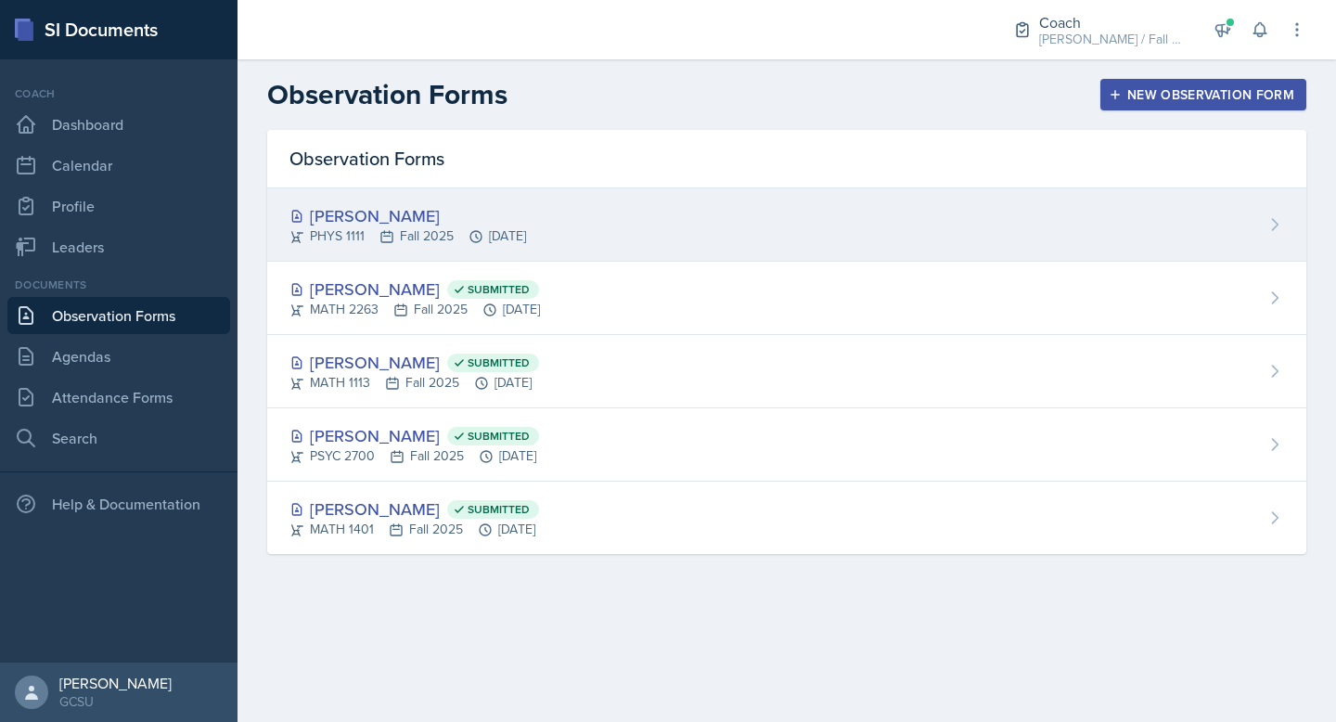
click at [526, 219] on div "[PERSON_NAME]" at bounding box center [407, 215] width 237 height 25
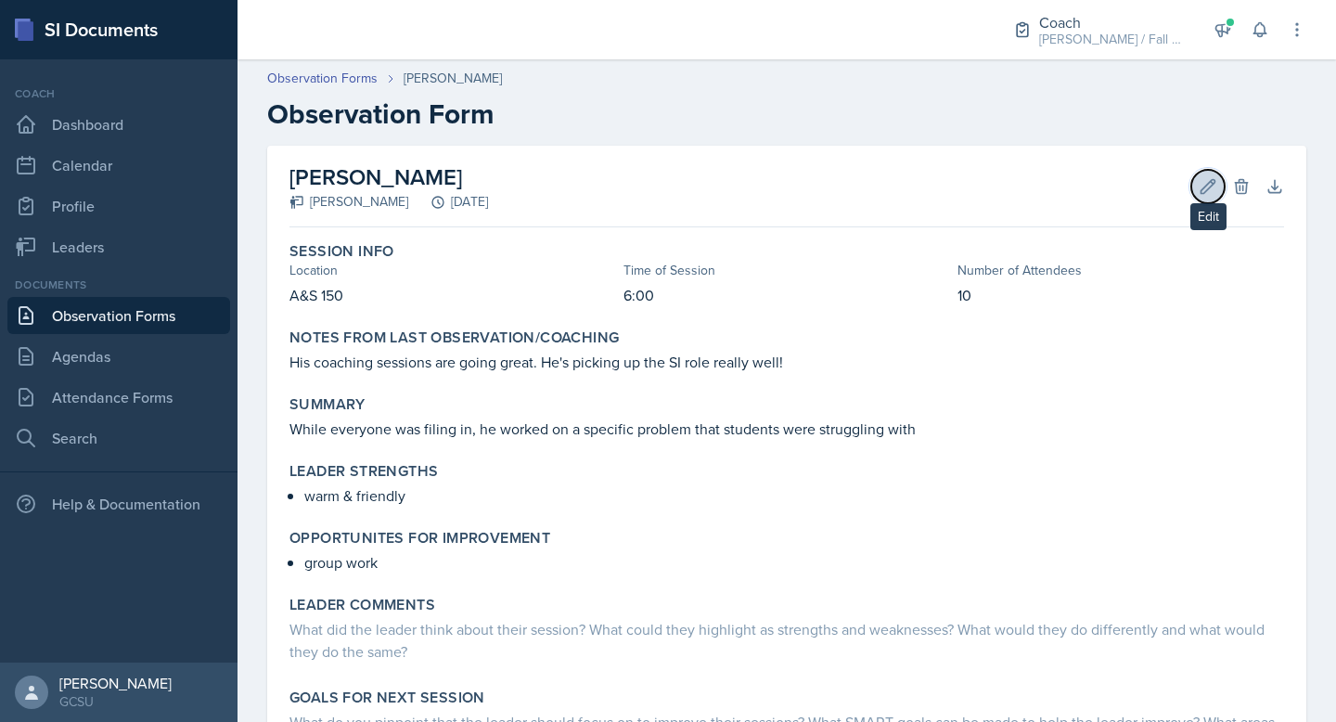
click at [1200, 187] on icon at bounding box center [1208, 186] width 19 height 19
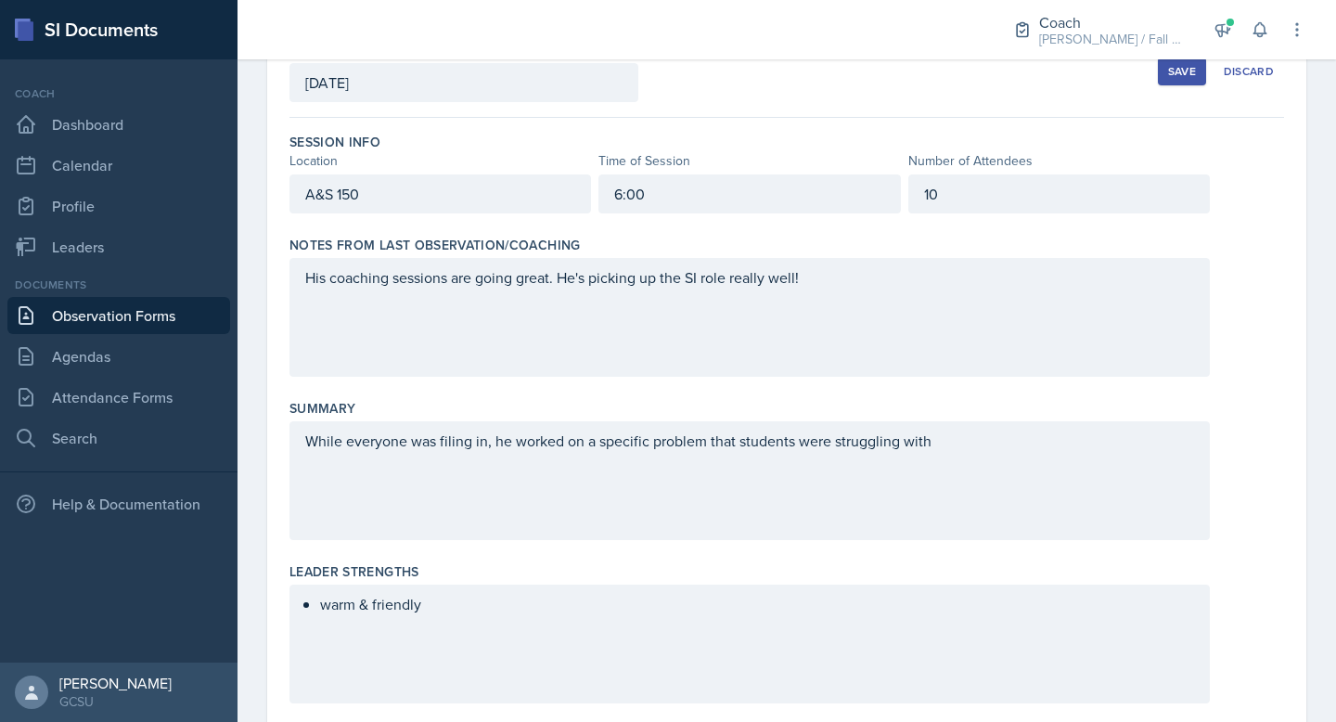
click at [904, 301] on div "His coaching sessions are going great. He's picking up the SI role really well!" at bounding box center [749, 317] width 920 height 119
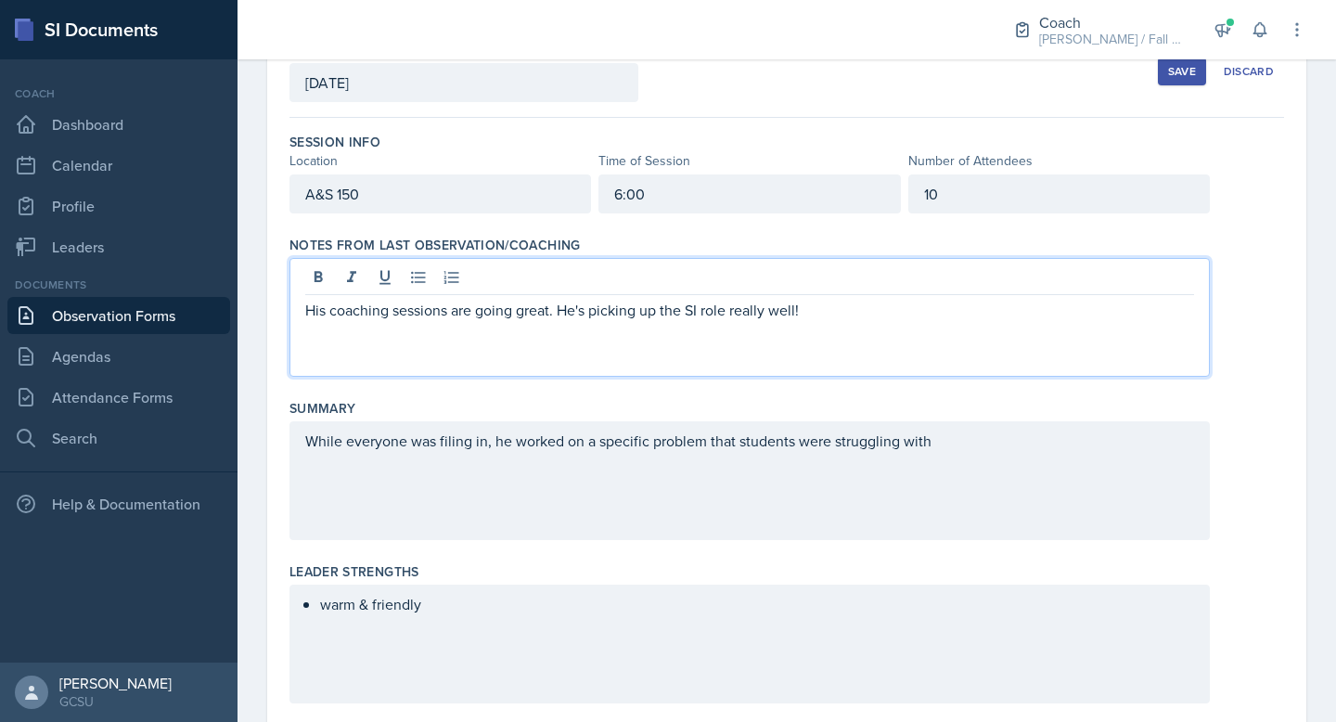
scroll to position [152, 0]
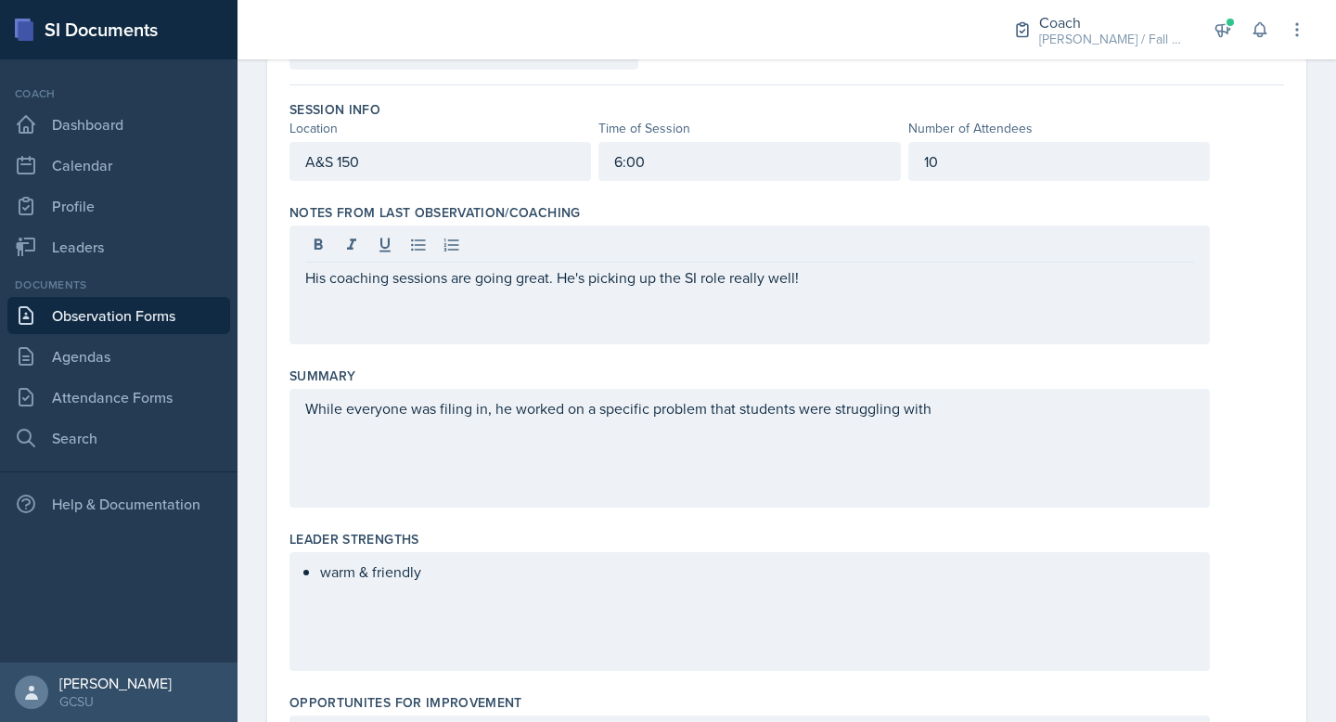
click at [879, 289] on div "His coaching sessions are going great. He's picking up the SI role really well!" at bounding box center [749, 284] width 920 height 119
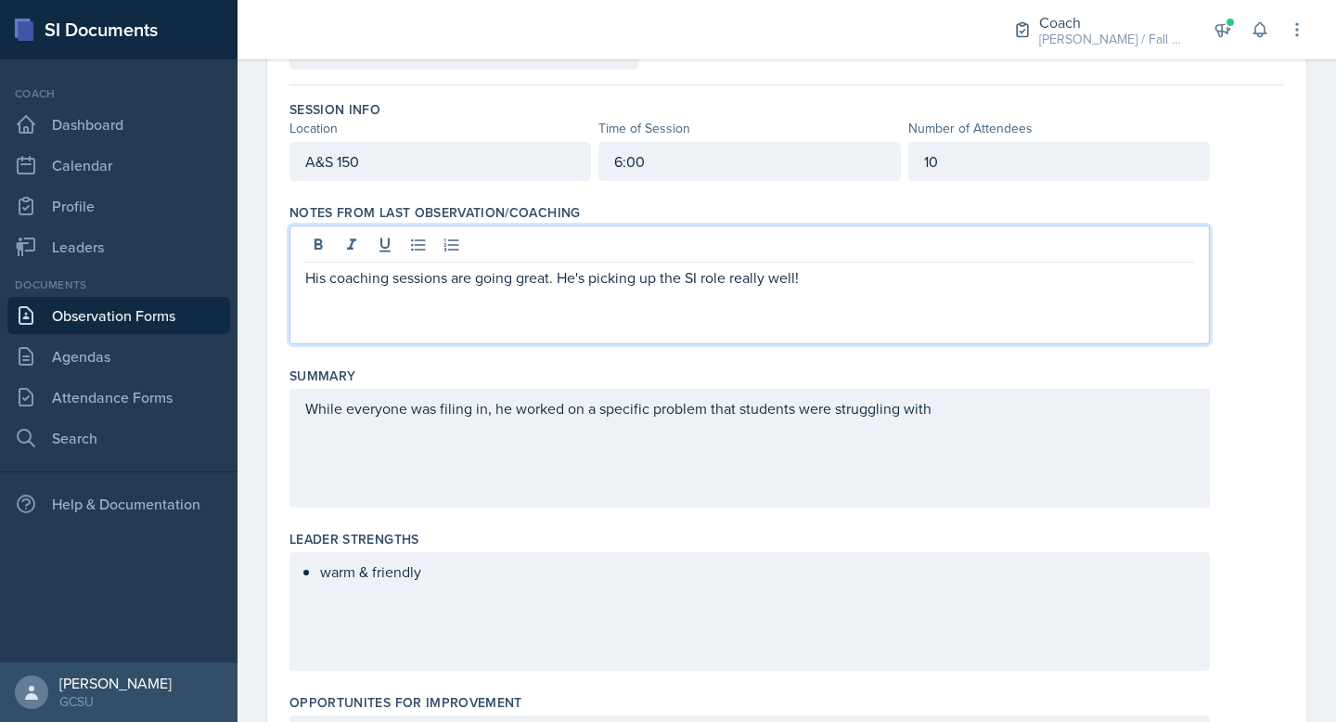
click at [868, 271] on p "His coaching sessions are going great. He's picking up the SI role really well!" at bounding box center [749, 277] width 889 height 22
click at [810, 277] on p "His coaching sessions are going great. He's picking up the SI role really well!…" at bounding box center [749, 277] width 889 height 22
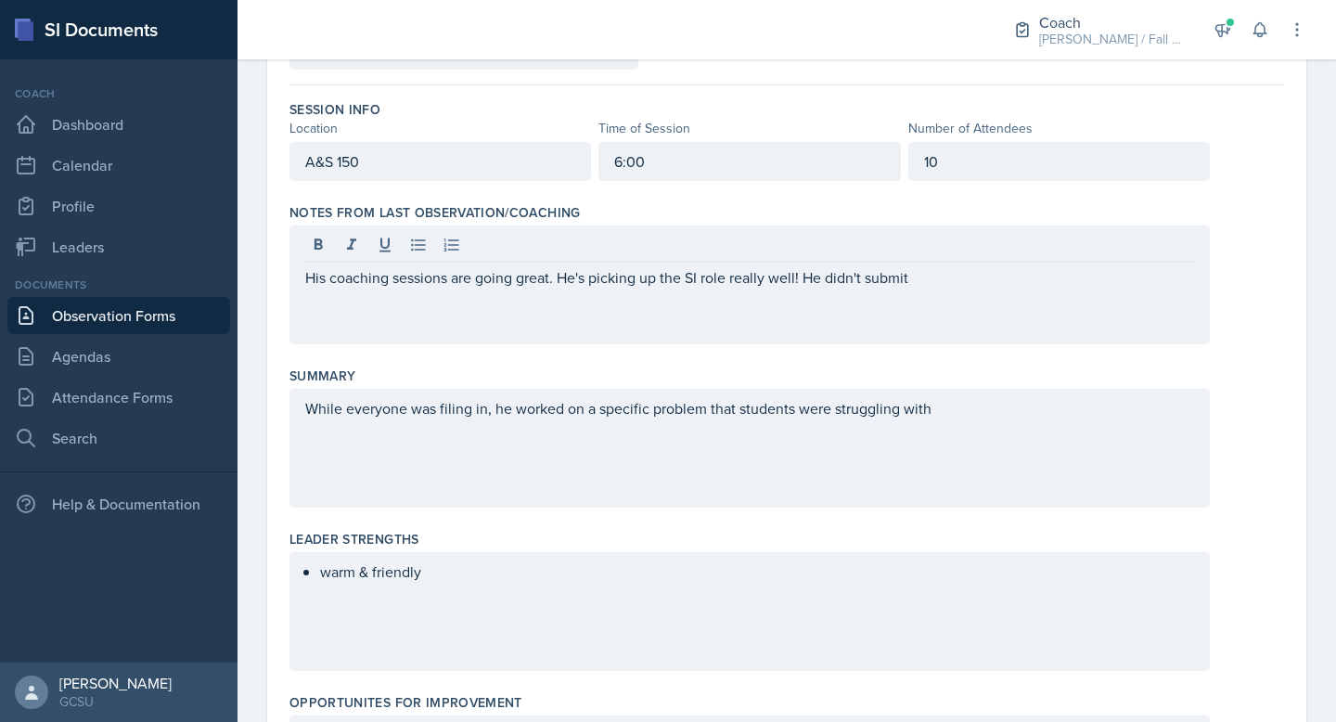
click at [1018, 252] on div at bounding box center [749, 247] width 889 height 31
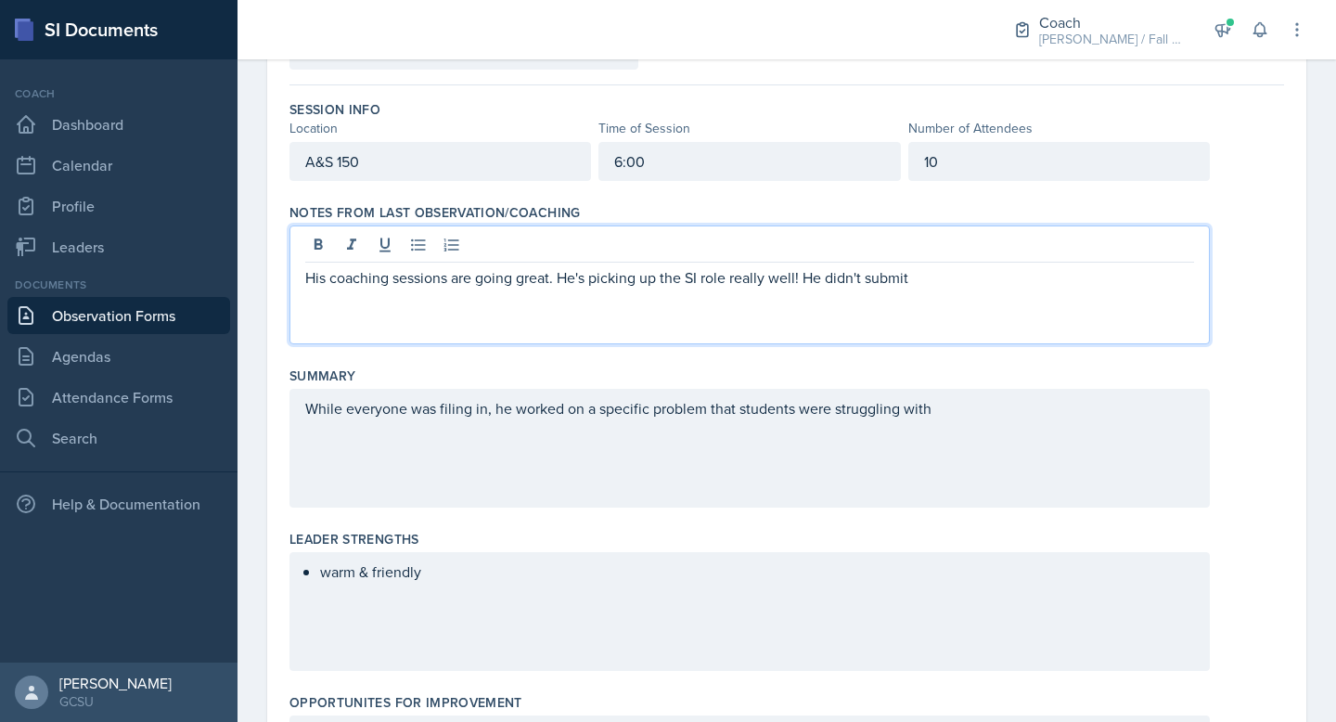
click at [1003, 288] on p "His coaching sessions are going great. He's picking up the SI role really well!…" at bounding box center [749, 277] width 889 height 22
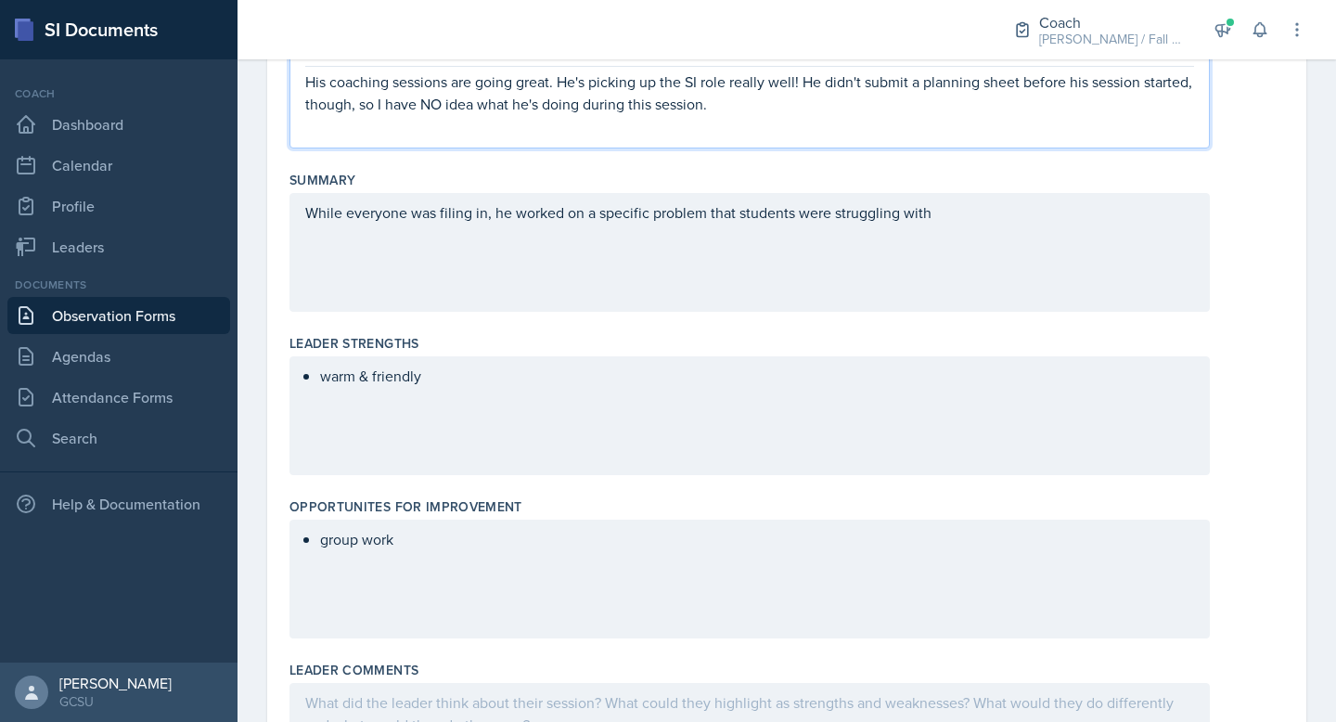
click at [589, 404] on div "warm & friendly" at bounding box center [749, 415] width 920 height 119
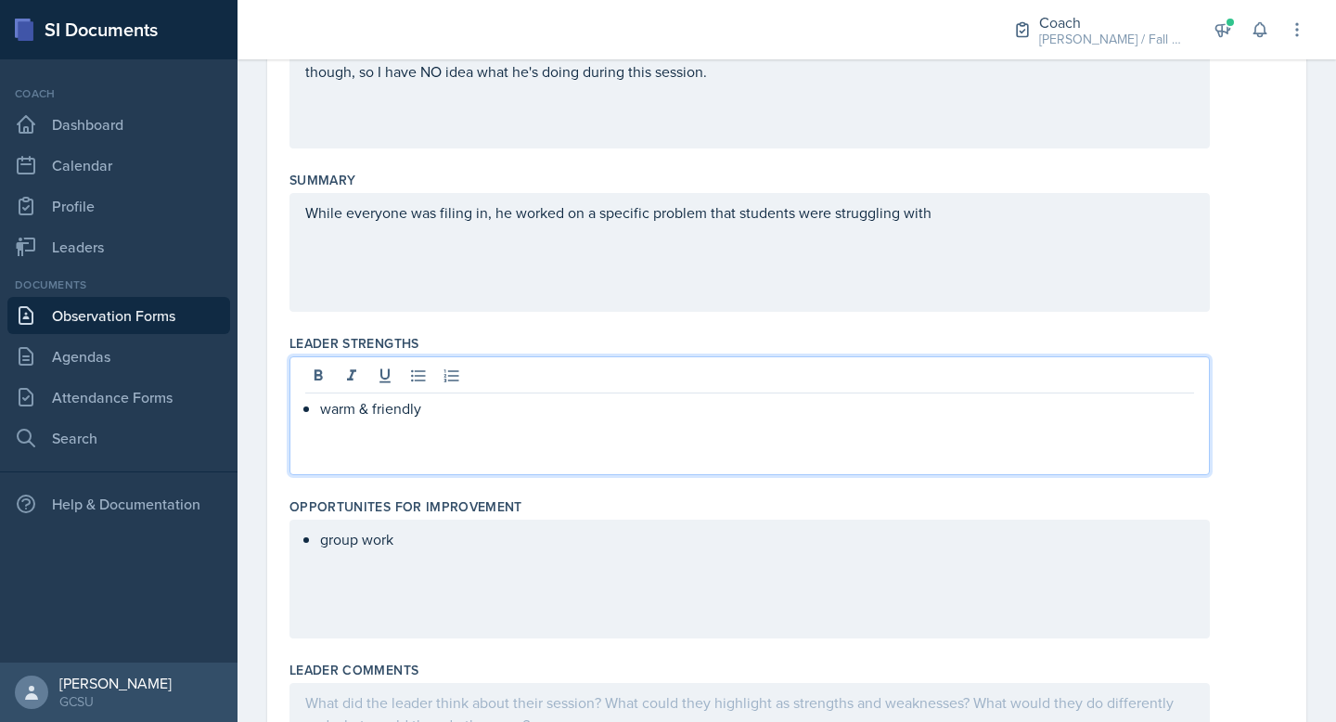
scroll to position [348, 0]
click at [559, 403] on p "warm & friendly" at bounding box center [757, 408] width 874 height 22
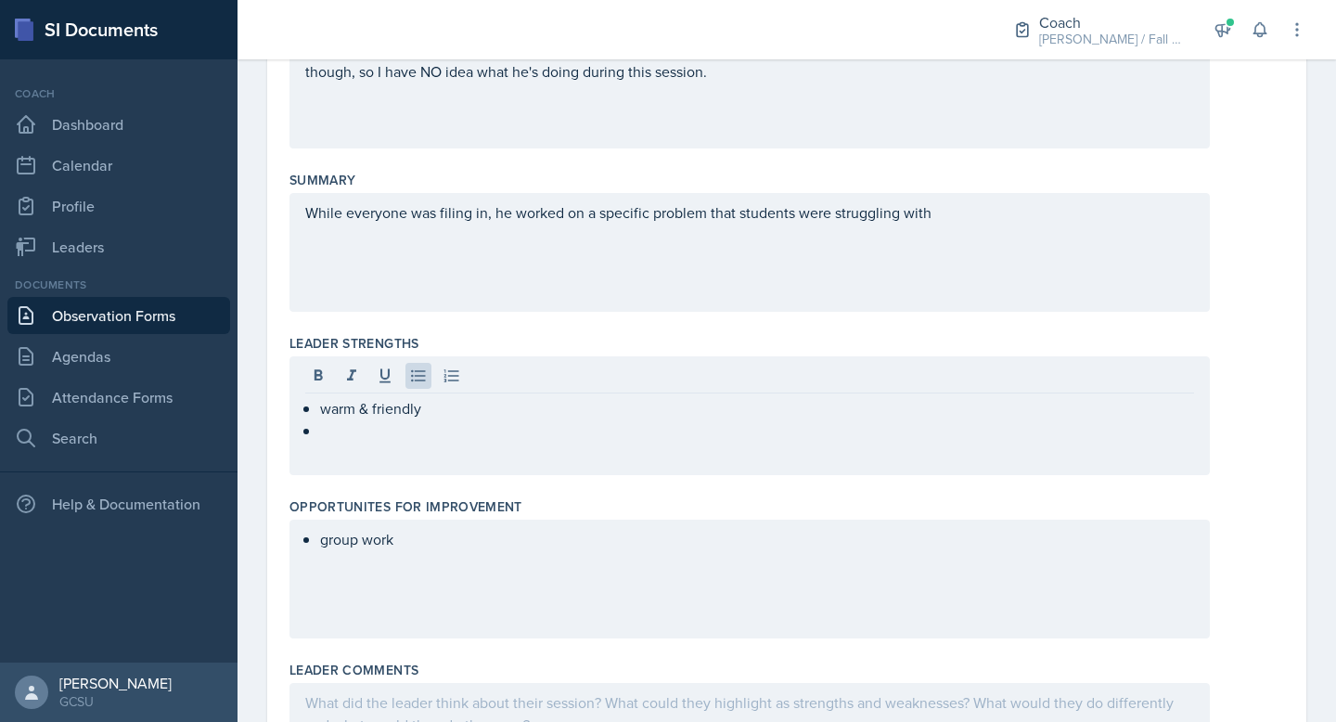
click at [554, 552] on div "group work" at bounding box center [749, 579] width 920 height 119
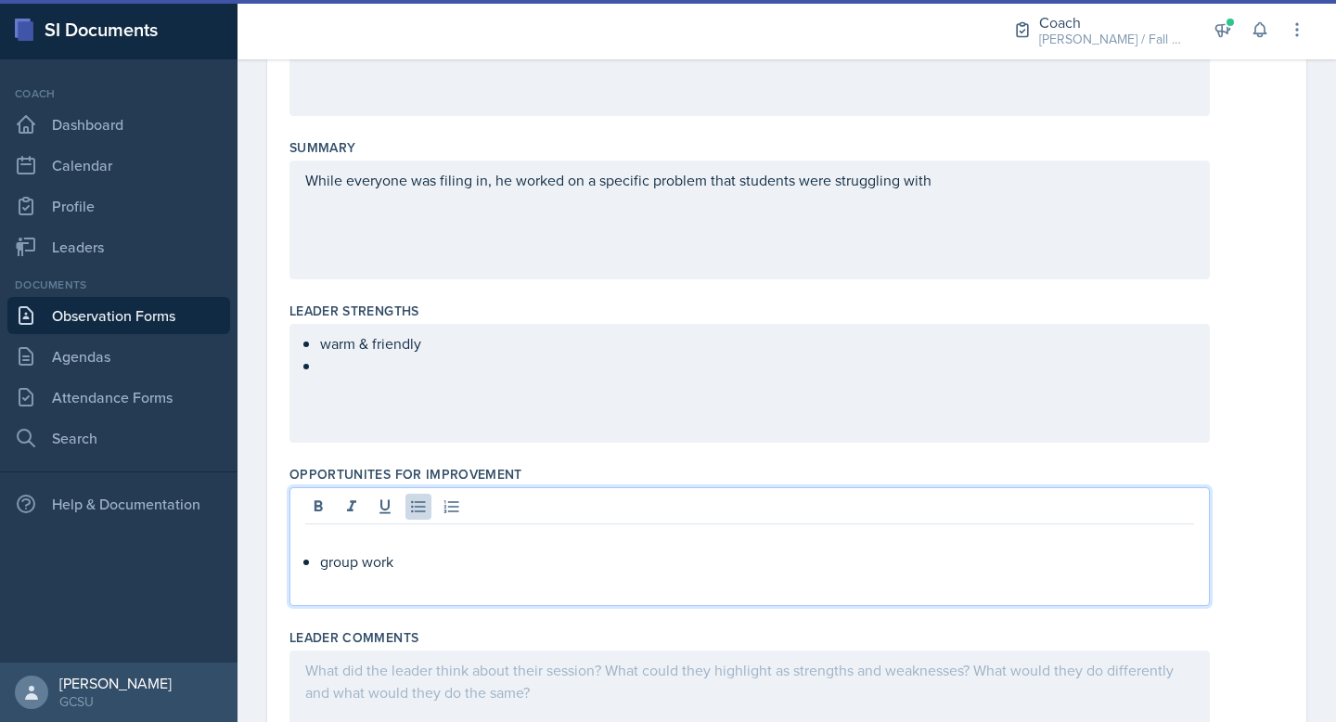
click at [317, 560] on div "group work" at bounding box center [749, 550] width 889 height 45
click at [419, 523] on div at bounding box center [749, 509] width 889 height 31
click at [419, 511] on icon at bounding box center [418, 507] width 14 height 12
click at [421, 540] on p "group work" at bounding box center [757, 539] width 874 height 22
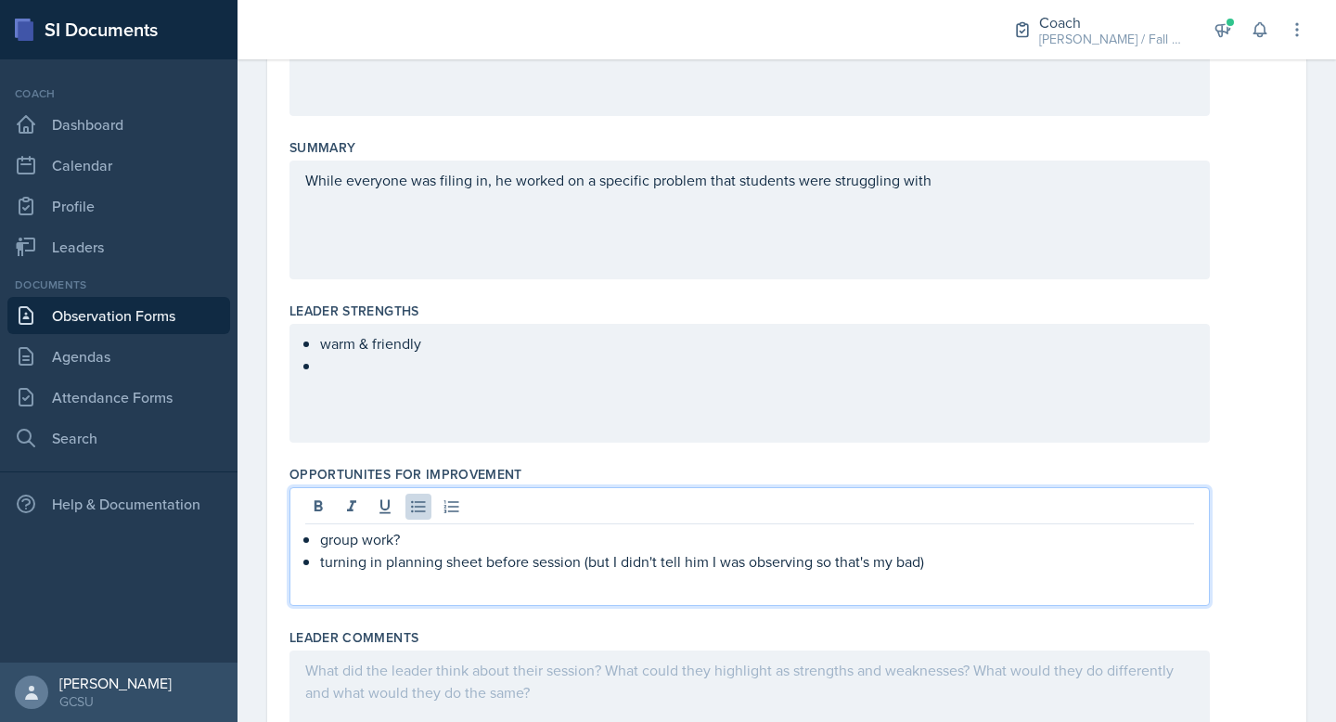
click at [633, 430] on div "warm & friendly" at bounding box center [749, 383] width 920 height 119
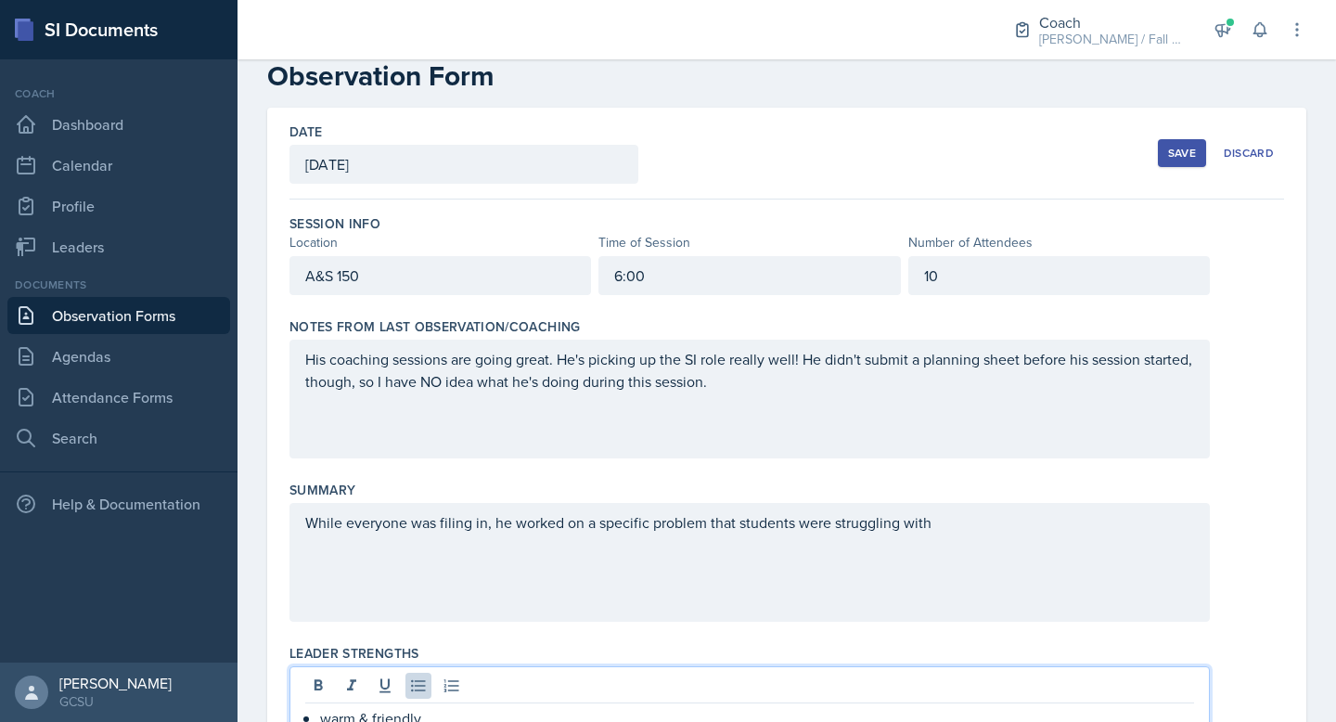
scroll to position [0, 0]
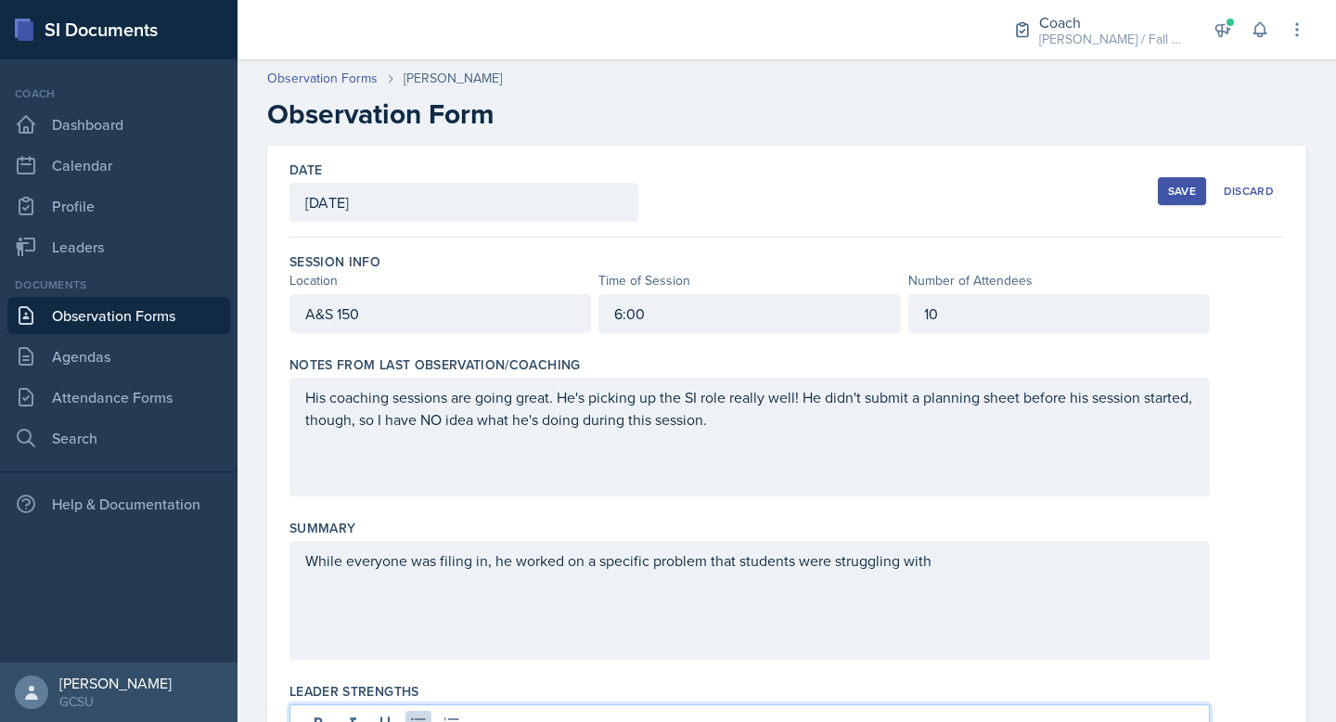
click at [1187, 184] on div "Save" at bounding box center [1182, 191] width 28 height 15
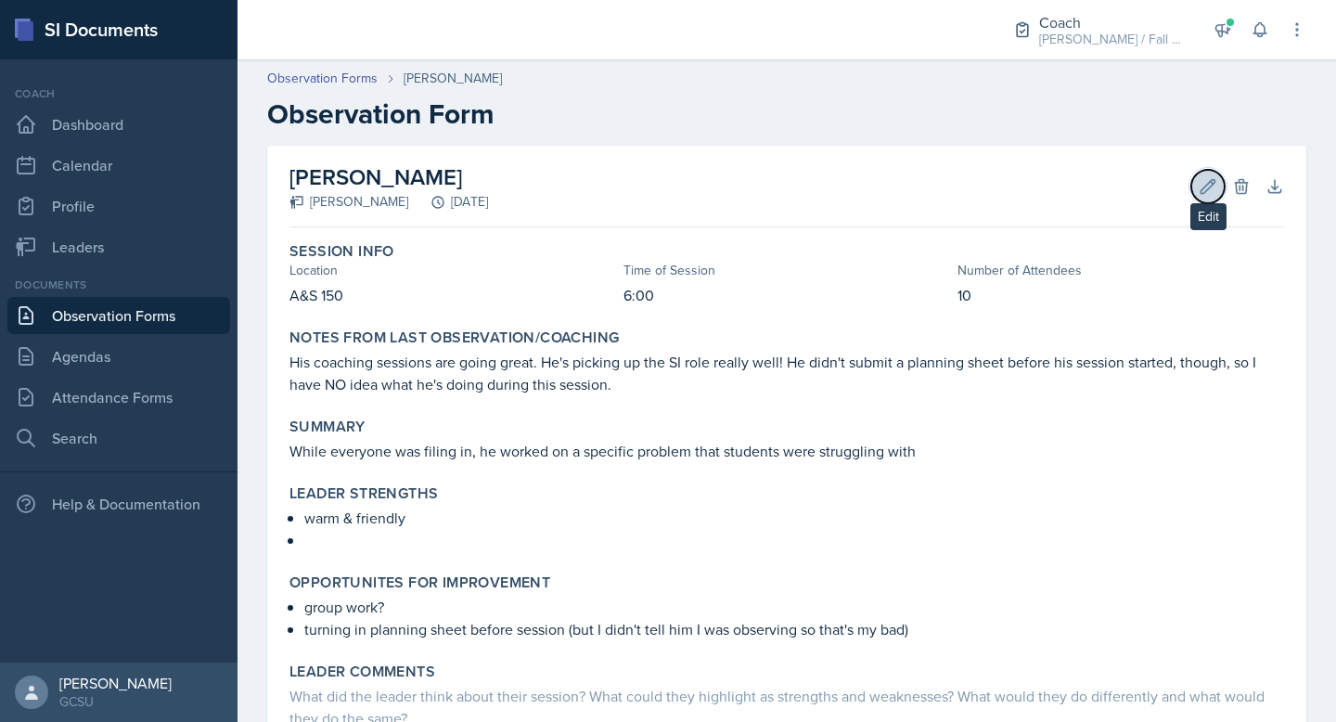
click at [1213, 183] on icon at bounding box center [1208, 186] width 14 height 14
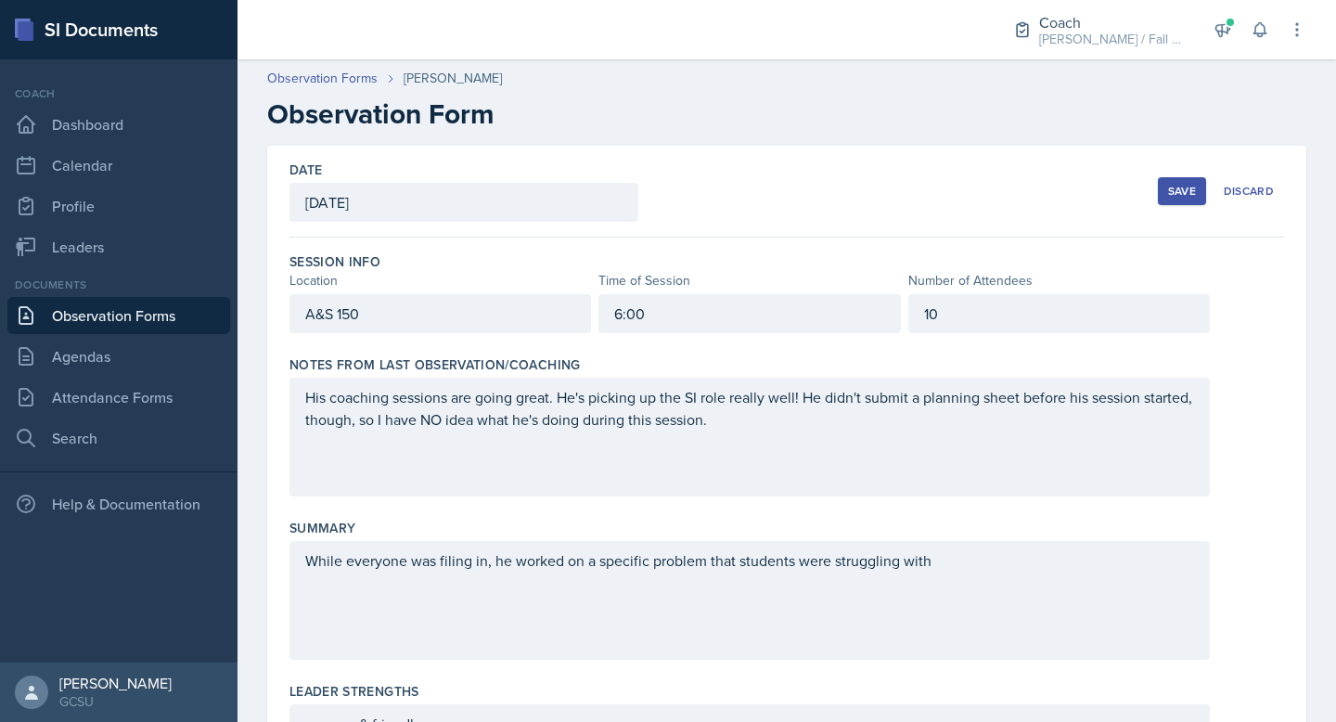
click at [1005, 302] on div "10" at bounding box center [1059, 313] width 302 height 39
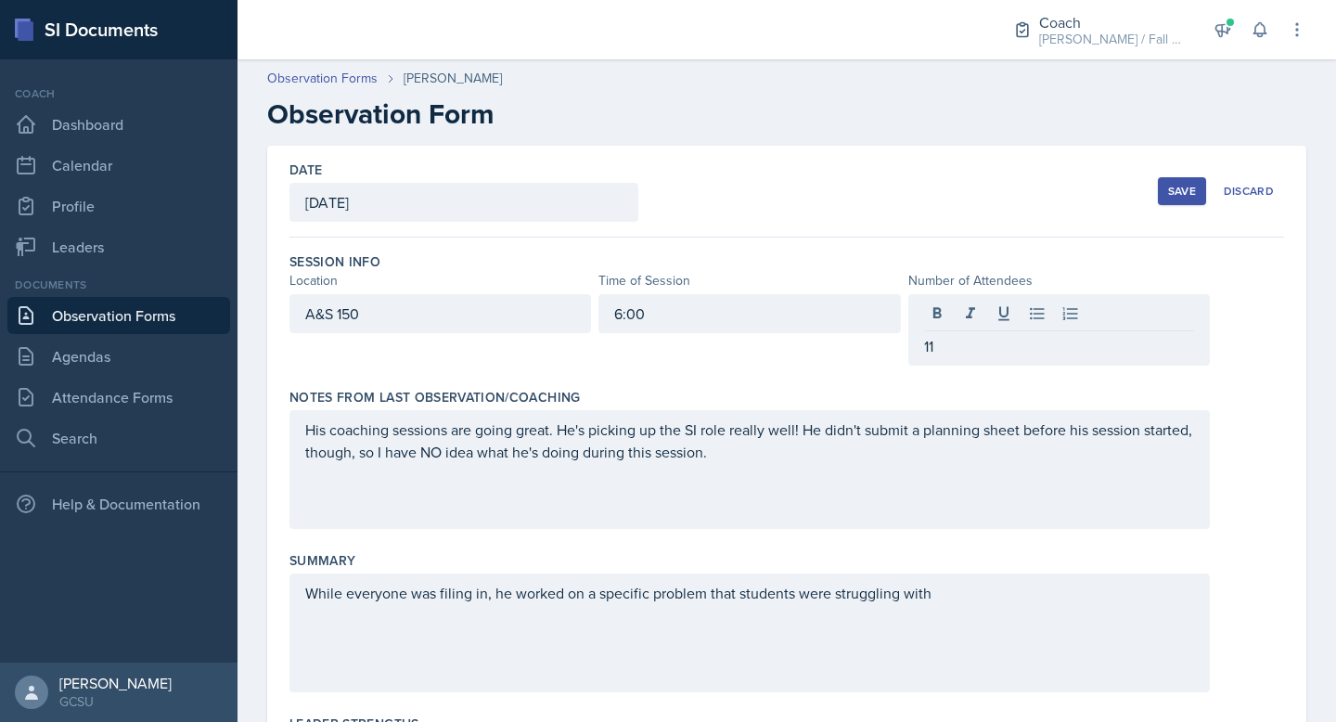
click at [1184, 191] on div "Save" at bounding box center [1182, 191] width 28 height 15
